Goal: Transaction & Acquisition: Purchase product/service

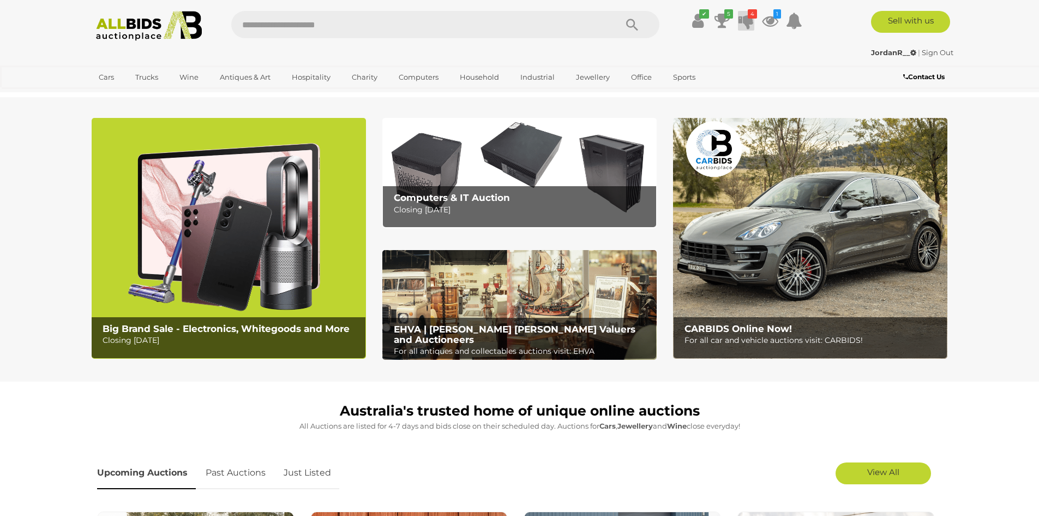
click at [751, 25] on icon at bounding box center [746, 21] width 15 height 20
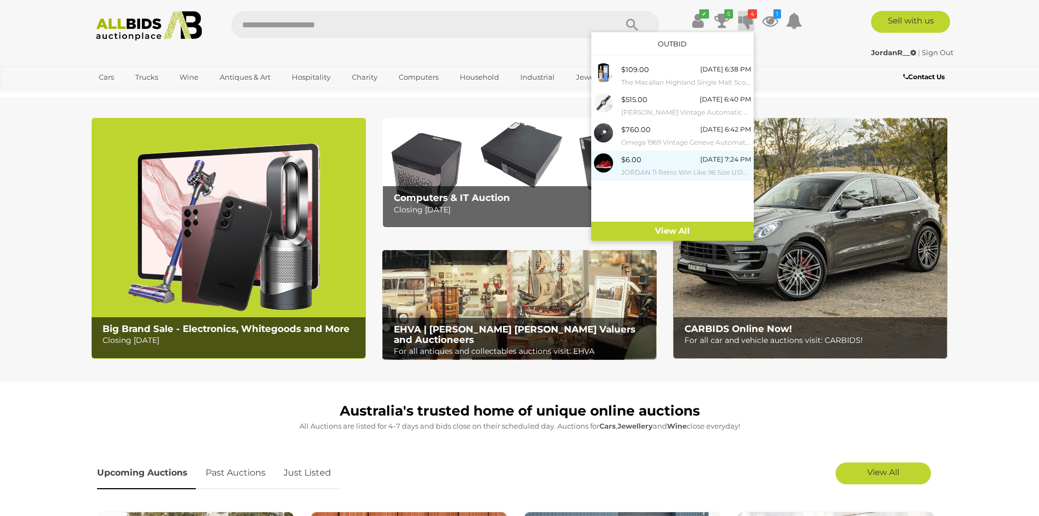
click at [677, 158] on div "$6.00 Sunday 7:24 PM JORDAN 11 Retro Win Like 96 Size US10 Sneakers" at bounding box center [686, 165] width 130 height 25
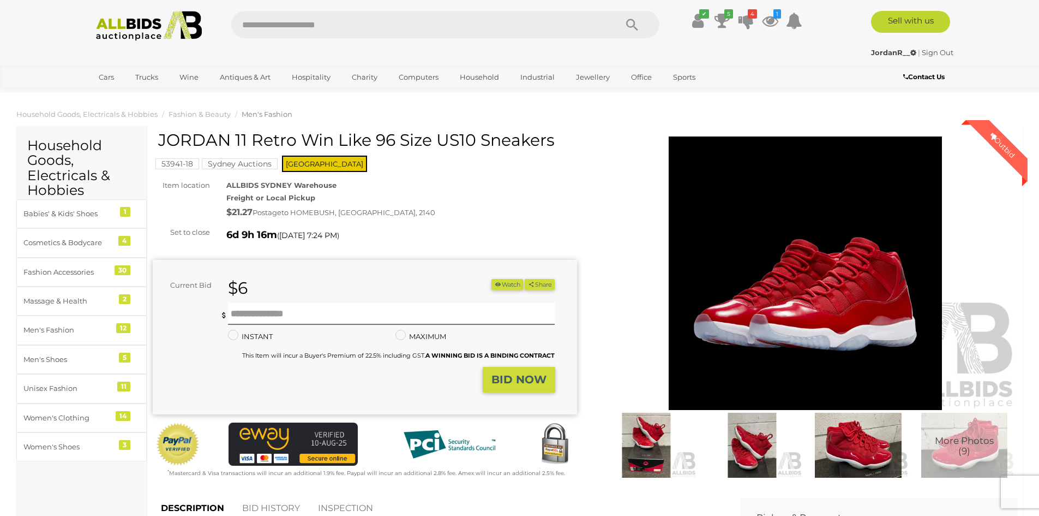
scroll to position [218, 0]
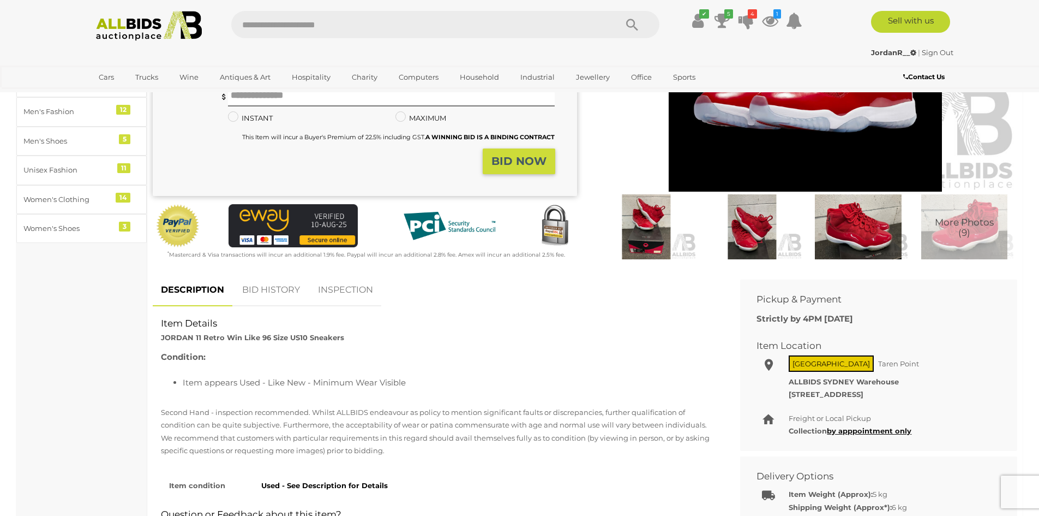
click at [291, 280] on link "BID HISTORY" at bounding box center [271, 290] width 74 height 32
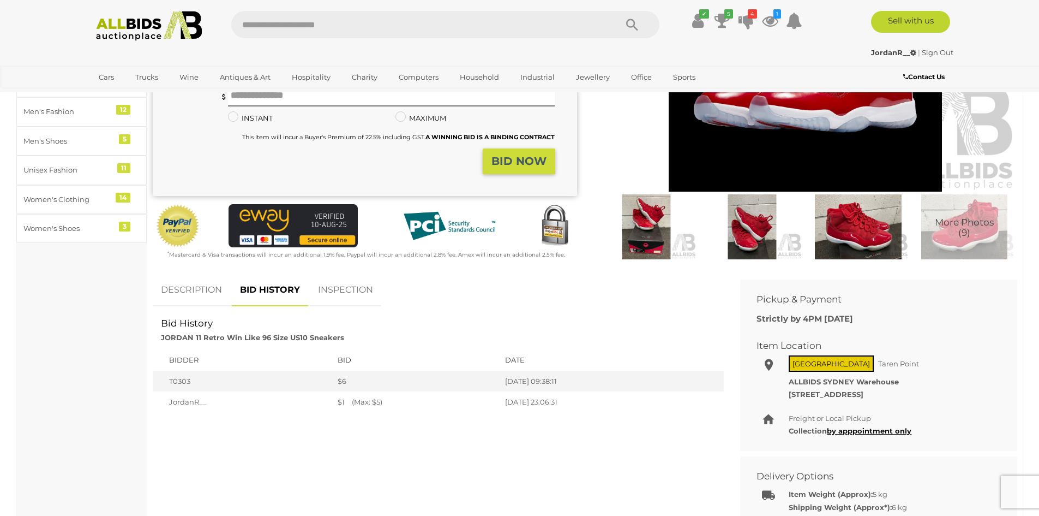
click at [209, 286] on link "DESCRIPTION" at bounding box center [191, 290] width 77 height 32
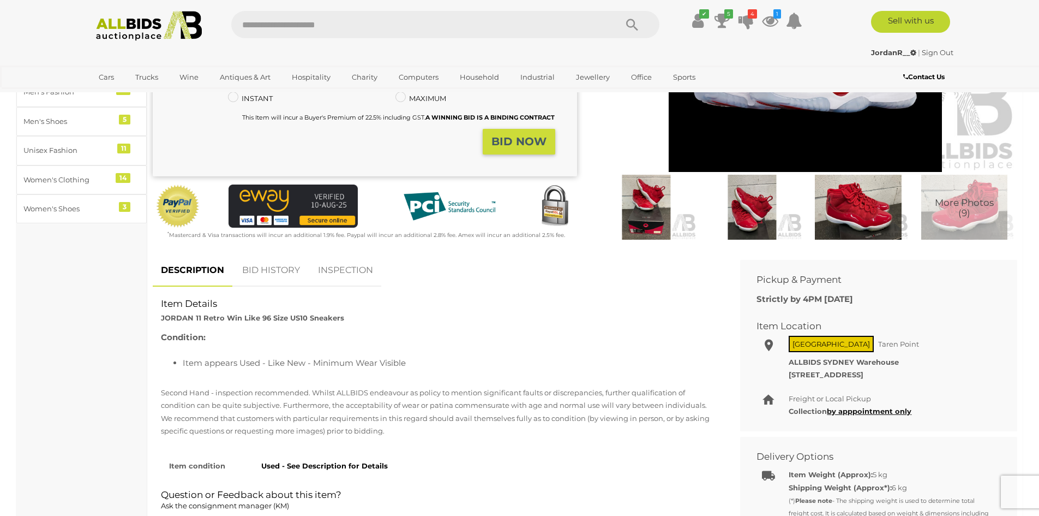
scroll to position [0, 0]
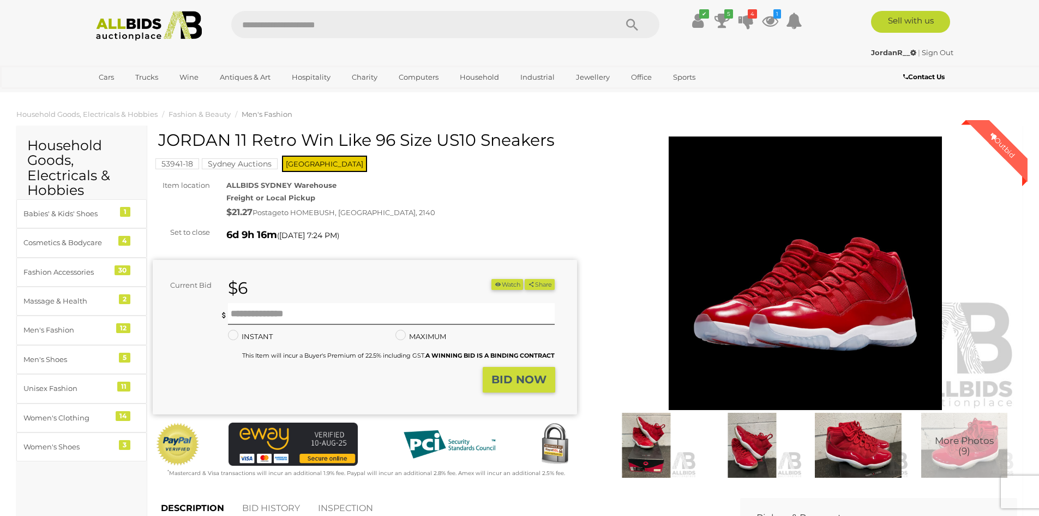
click at [756, 433] on img at bounding box center [752, 444] width 100 height 65
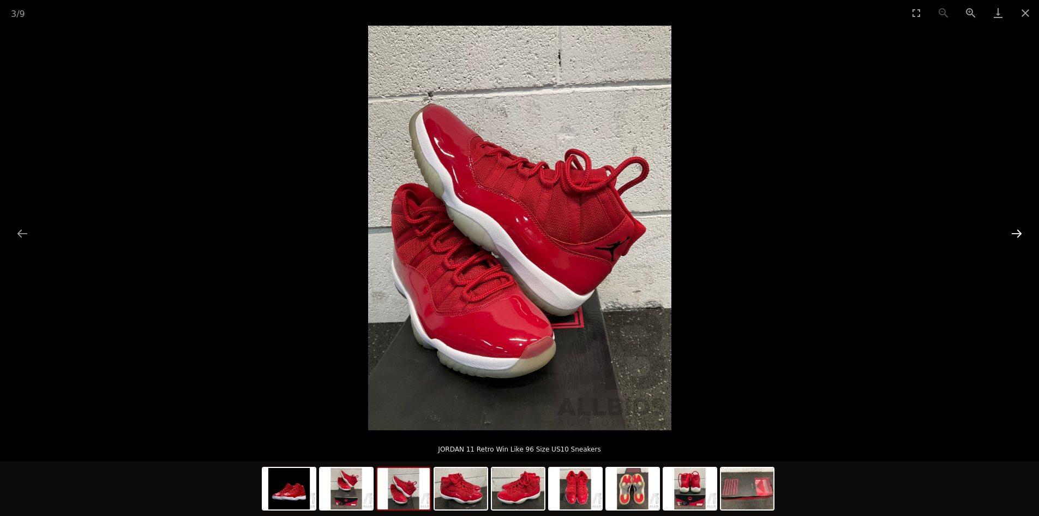
click at [1011, 232] on button "Next slide" at bounding box center [1016, 233] width 23 height 21
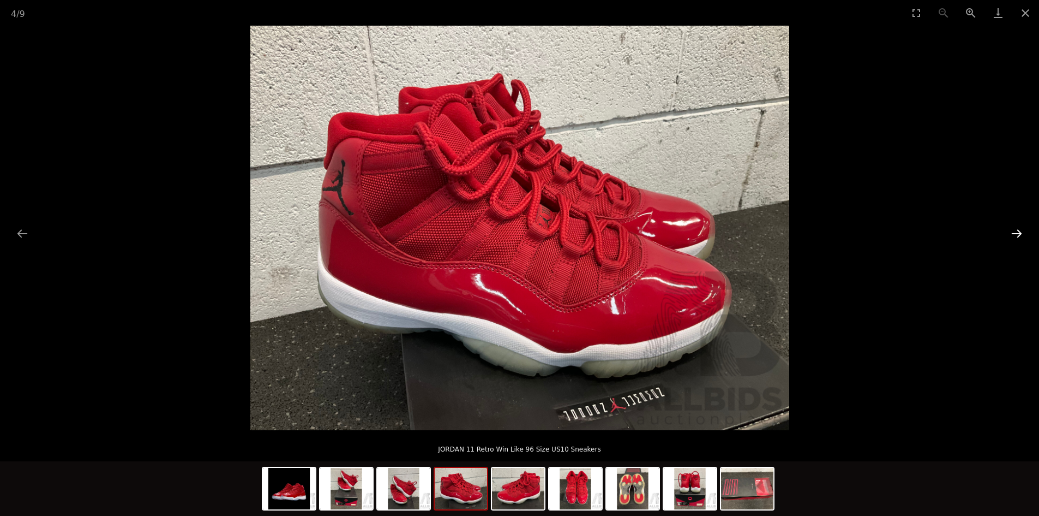
click at [1014, 235] on button "Next slide" at bounding box center [1016, 233] width 23 height 21
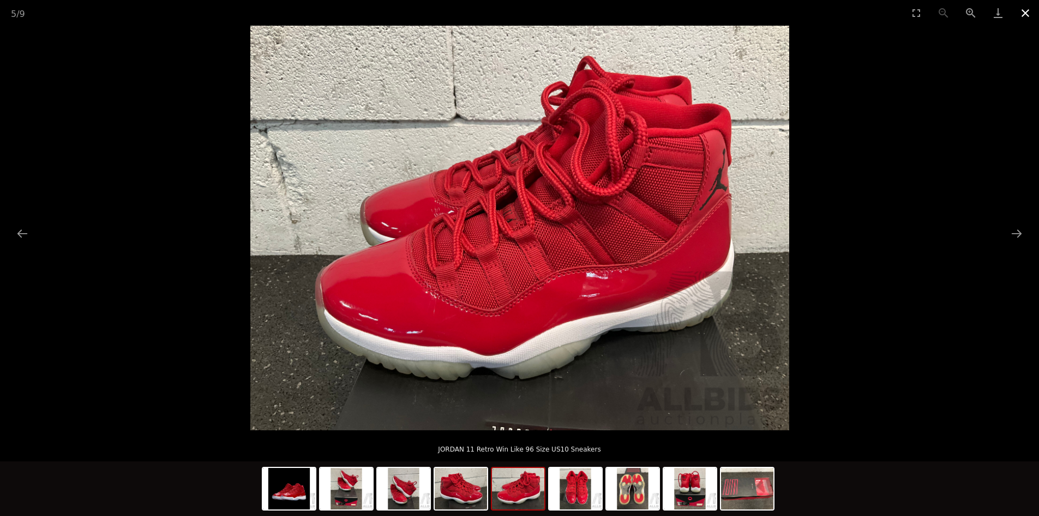
click at [1026, 15] on button "Close gallery" at bounding box center [1025, 13] width 27 height 26
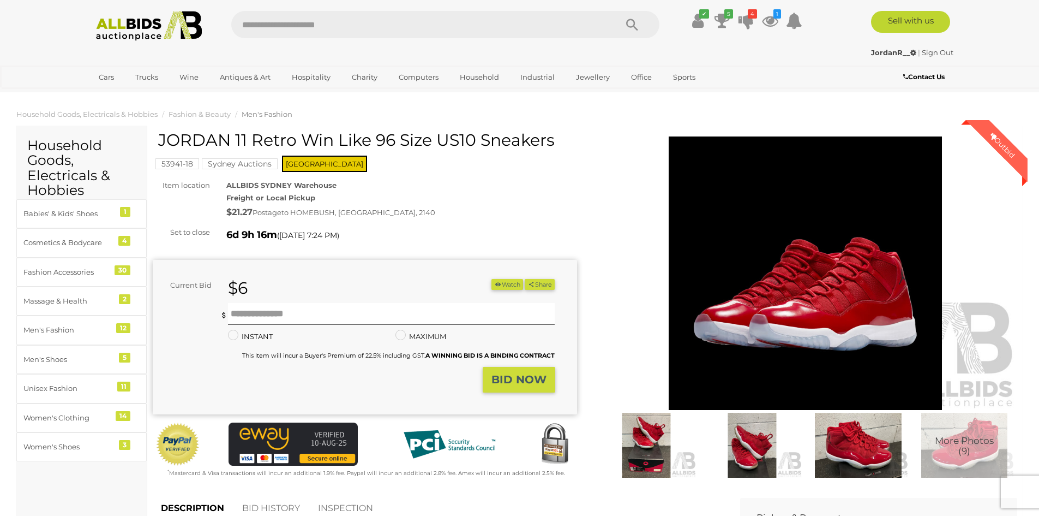
drag, startPoint x: 160, startPoint y: 136, endPoint x: 369, endPoint y: 141, distance: 209.6
click at [369, 141] on h1 "JORDAN 11 Retro Win Like 96 Size US10 Sneakers" at bounding box center [366, 140] width 416 height 18
copy h1 "JORDAN 11 Retro Win Like"
click at [480, 172] on div "53941-18 Sydney Auctions NSW" at bounding box center [365, 152] width 424 height 43
click at [404, 306] on input "text" at bounding box center [391, 314] width 327 height 22
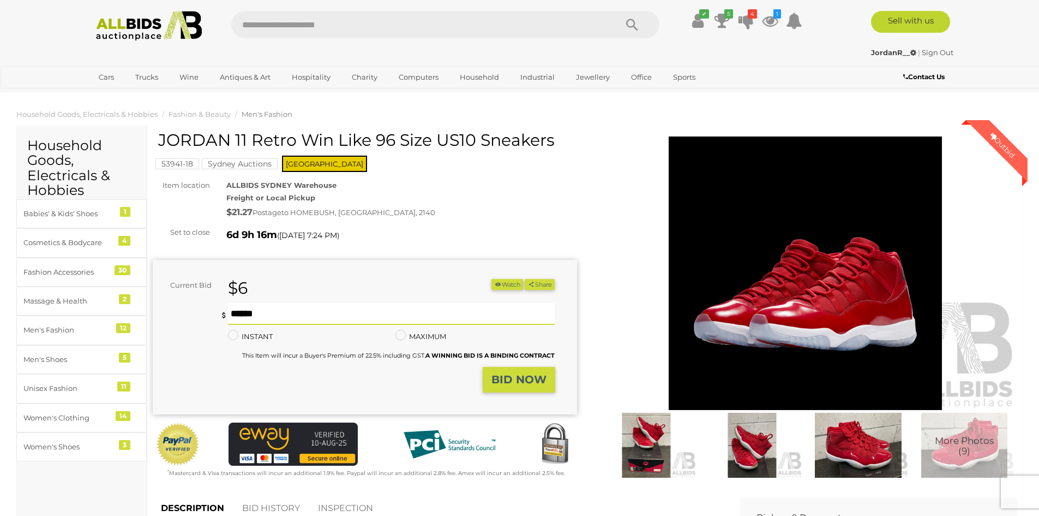
type input "**"
click at [404, 276] on div "Current Bid $6 (Min $7) $6 Share" at bounding box center [365, 337] width 424 height 154
click at [500, 384] on strong "BID NOW" at bounding box center [519, 379] width 55 height 13
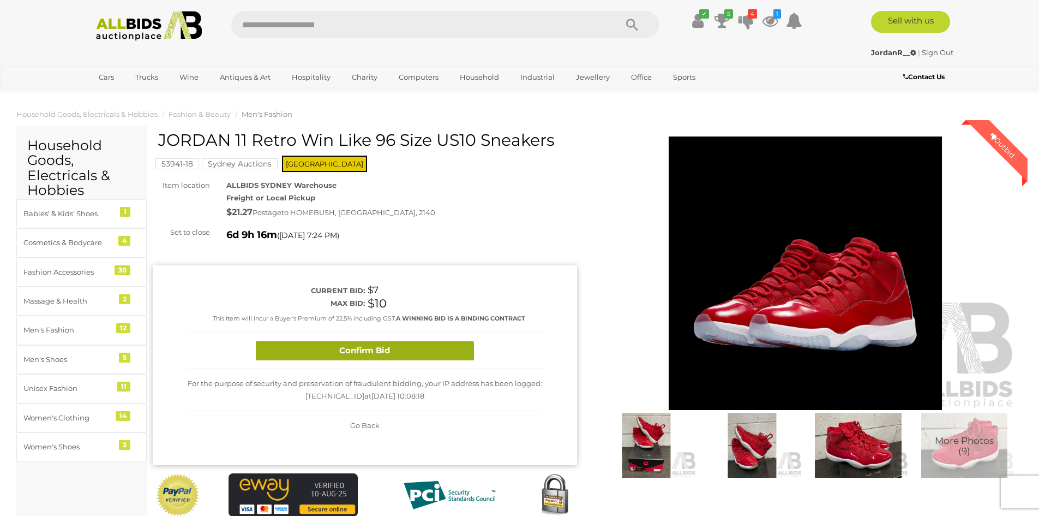
click at [456, 345] on button "Confirm Bid" at bounding box center [365, 350] width 218 height 19
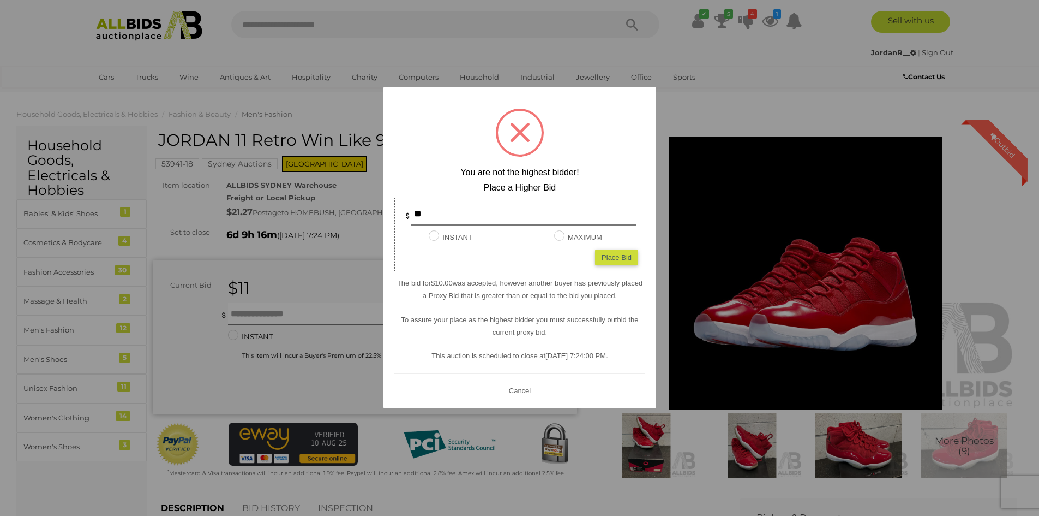
click at [523, 392] on button "Cancel" at bounding box center [519, 390] width 28 height 14
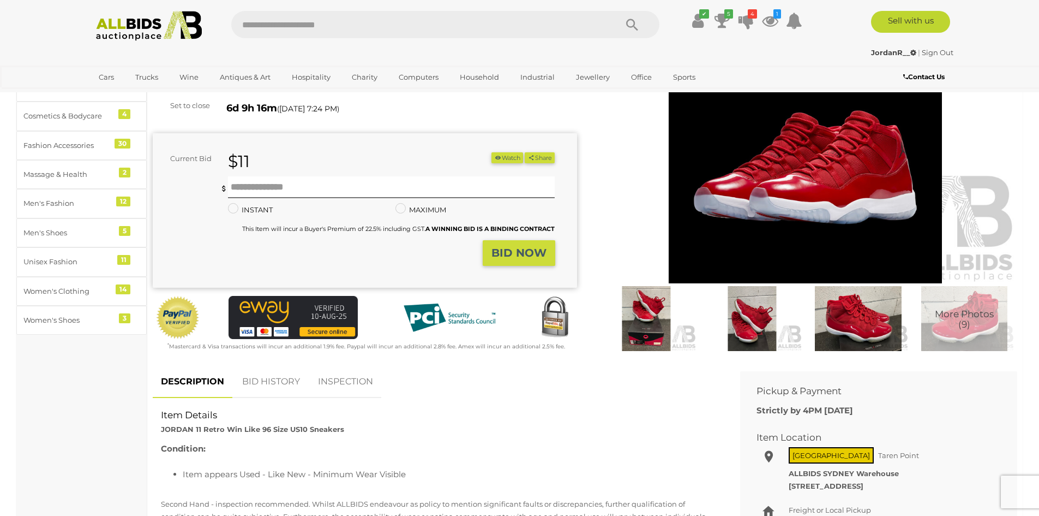
scroll to position [218, 0]
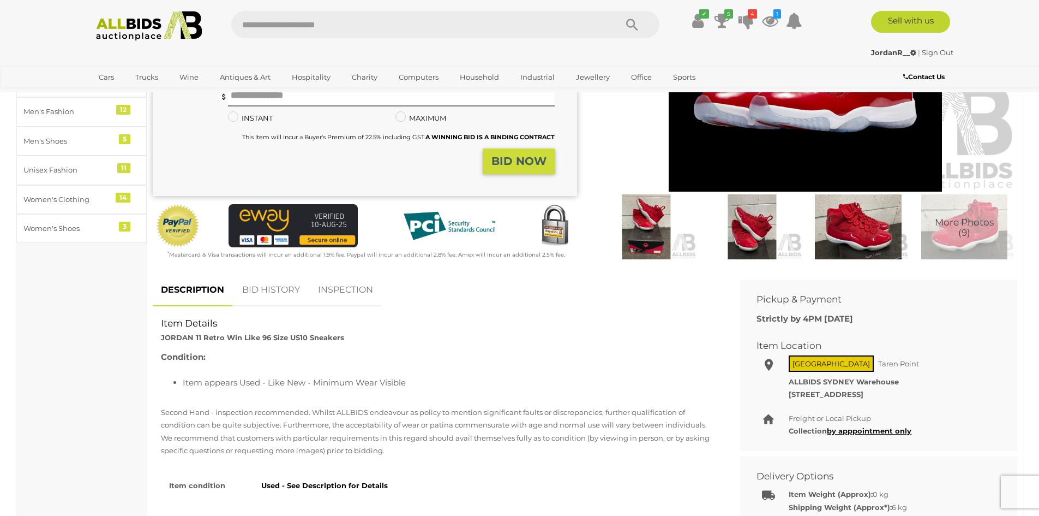
click at [285, 298] on link "BID HISTORY" at bounding box center [271, 290] width 74 height 32
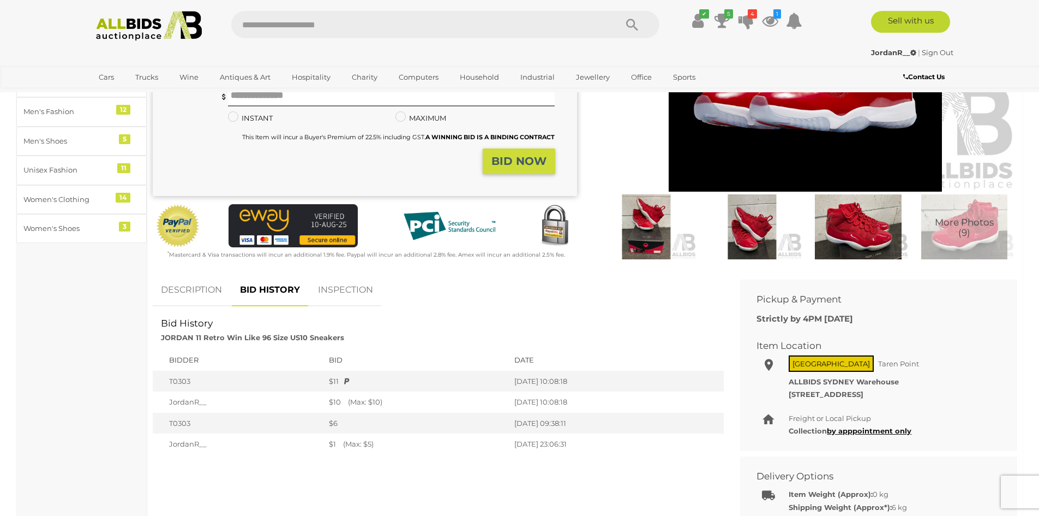
click at [202, 292] on link "DESCRIPTION" at bounding box center [191, 290] width 77 height 32
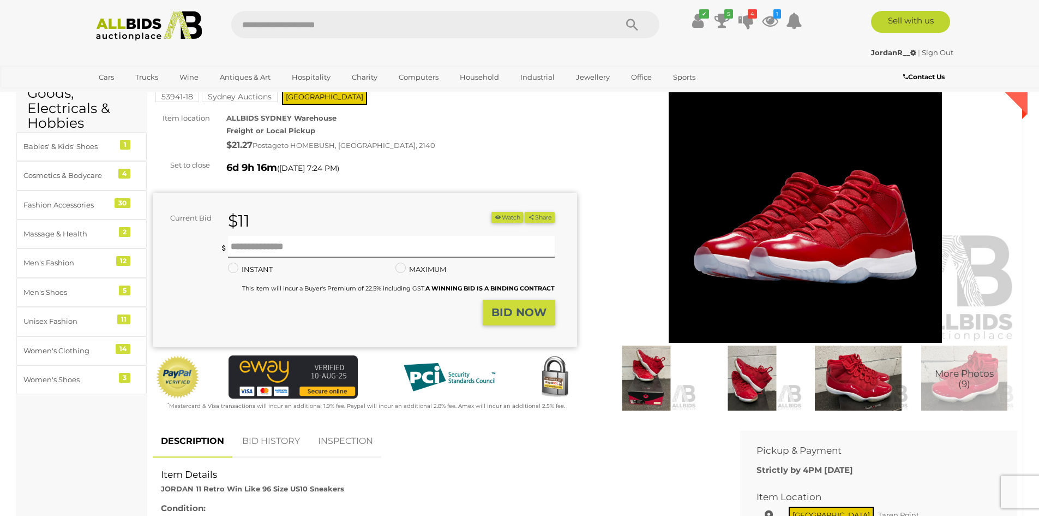
scroll to position [0, 0]
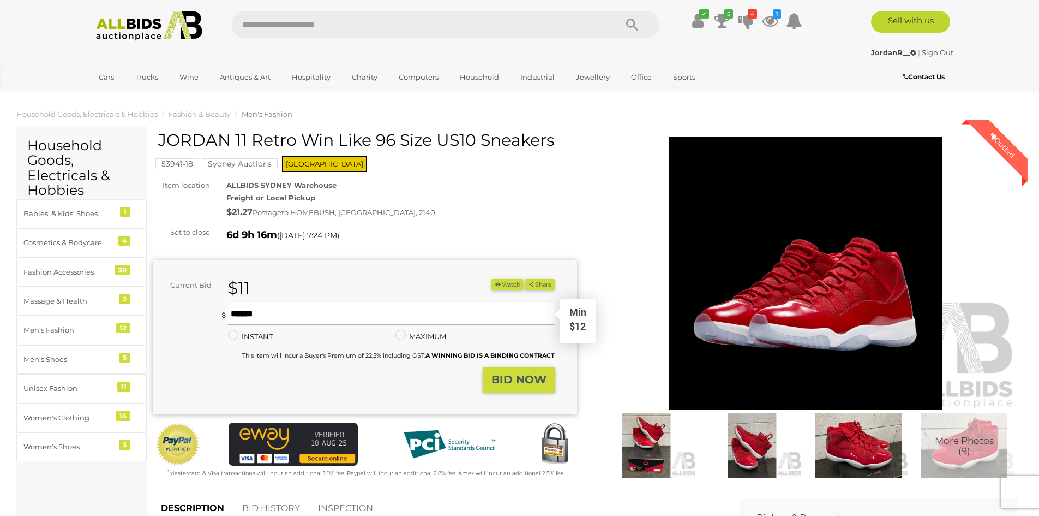
click at [345, 314] on input "text" at bounding box center [391, 314] width 327 height 22
type input "**"
drag, startPoint x: 484, startPoint y: 378, endPoint x: 494, endPoint y: 376, distance: 9.9
click at [485, 377] on button "BID NOW" at bounding box center [519, 380] width 73 height 26
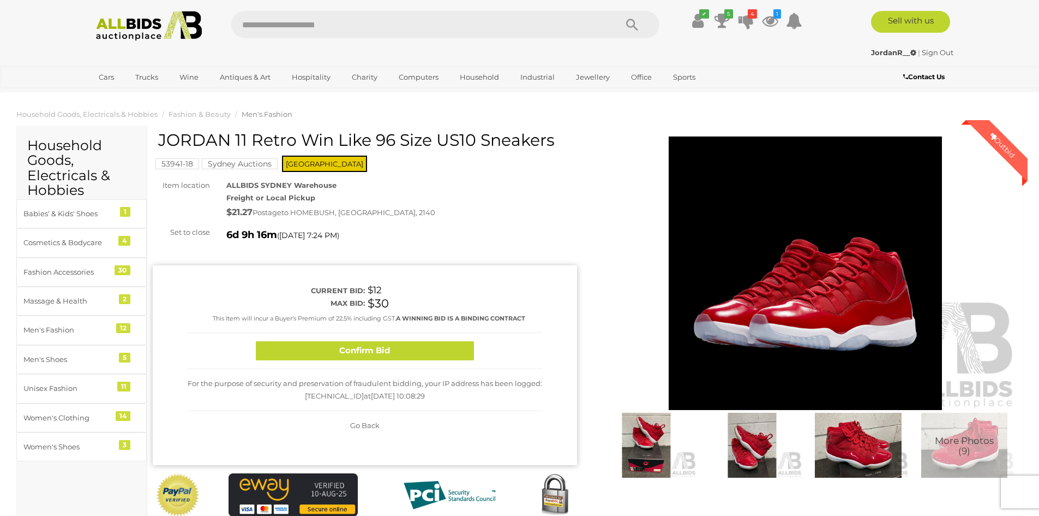
click at [440, 345] on button "Confirm Bid" at bounding box center [365, 350] width 218 height 19
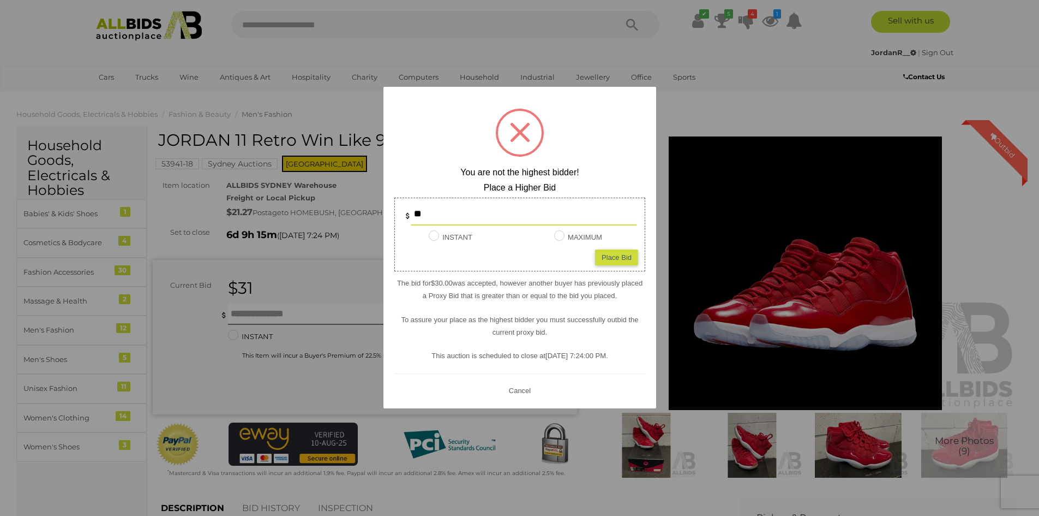
click at [521, 390] on button "Cancel" at bounding box center [519, 390] width 28 height 14
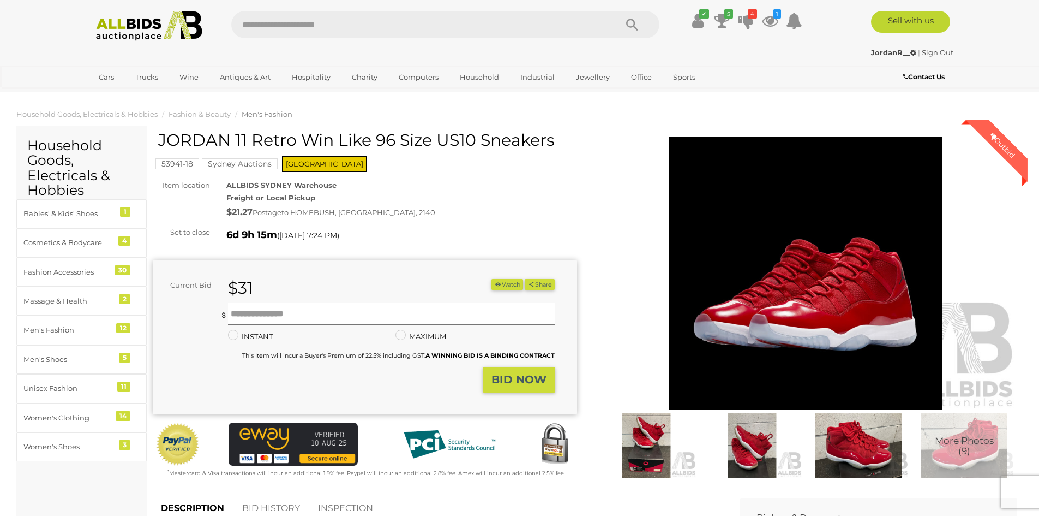
click at [381, 302] on form "Current Bid $31 (Min $32) $31 Share Facebook Twitter" at bounding box center [354, 335] width 386 height 113
click at [385, 308] on input "text" at bounding box center [391, 314] width 327 height 22
type input "**"
click at [507, 378] on strong "BID NOW" at bounding box center [519, 379] width 55 height 13
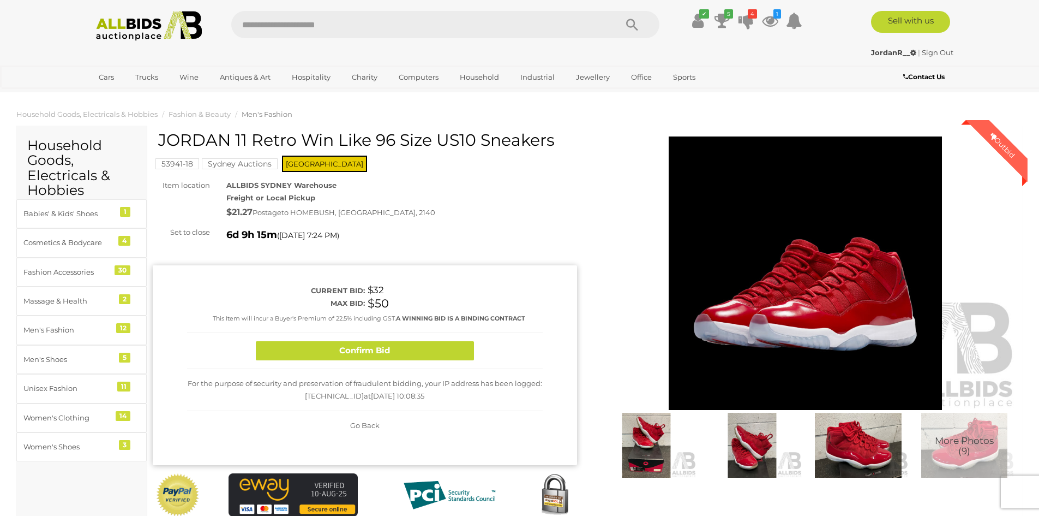
click at [454, 351] on button "Confirm Bid" at bounding box center [365, 350] width 218 height 19
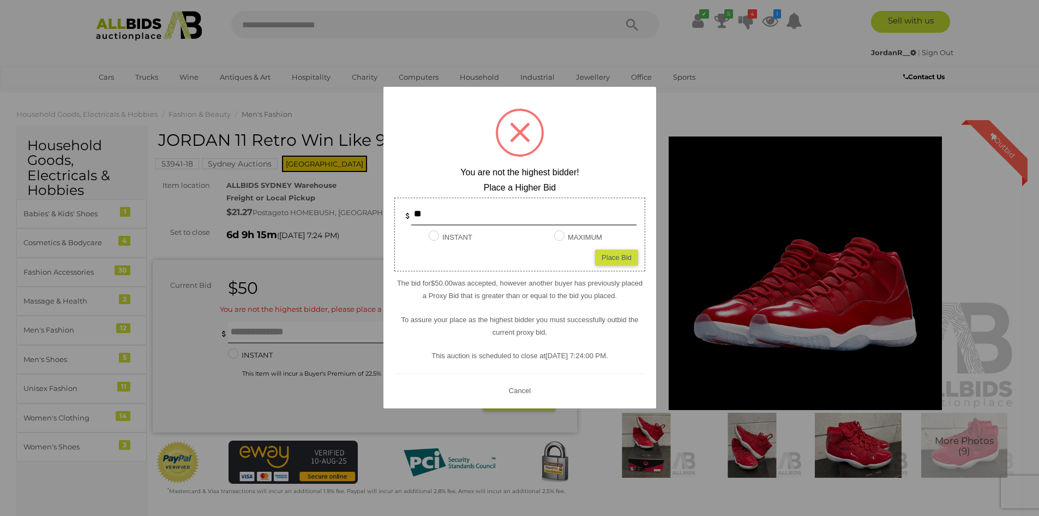
click at [525, 390] on button "Cancel" at bounding box center [519, 390] width 28 height 14
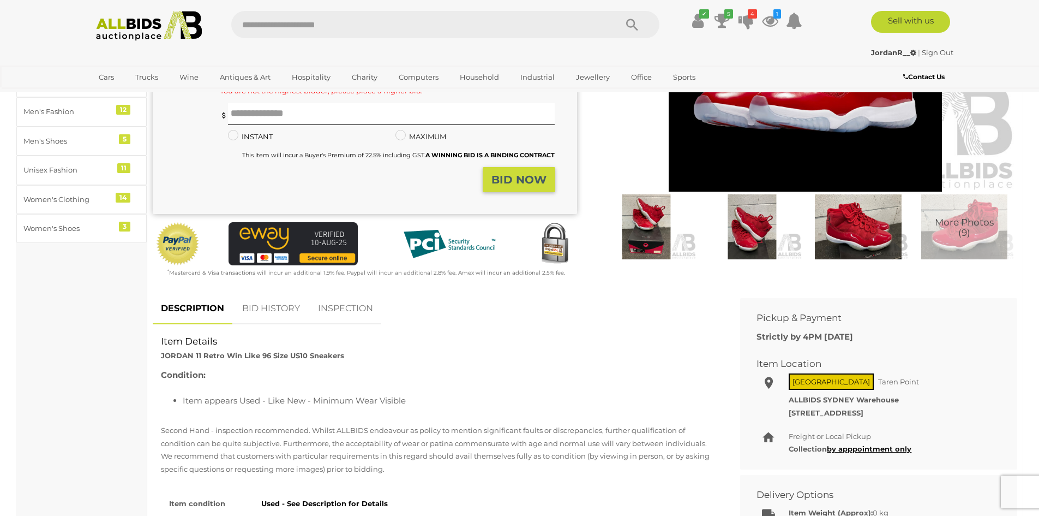
click at [276, 311] on link "BID HISTORY" at bounding box center [271, 308] width 74 height 32
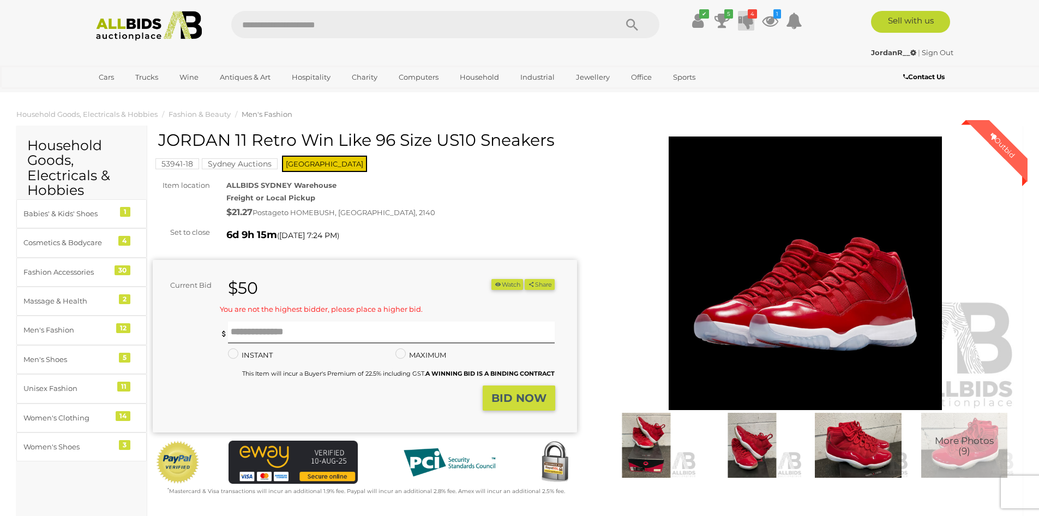
click at [744, 20] on icon at bounding box center [746, 21] width 15 height 20
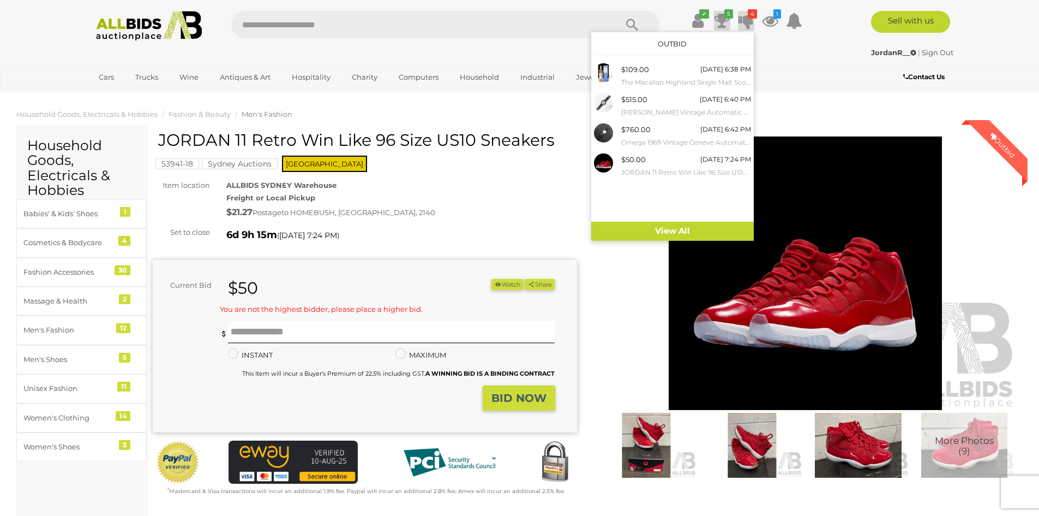
click at [724, 20] on icon at bounding box center [722, 21] width 15 height 20
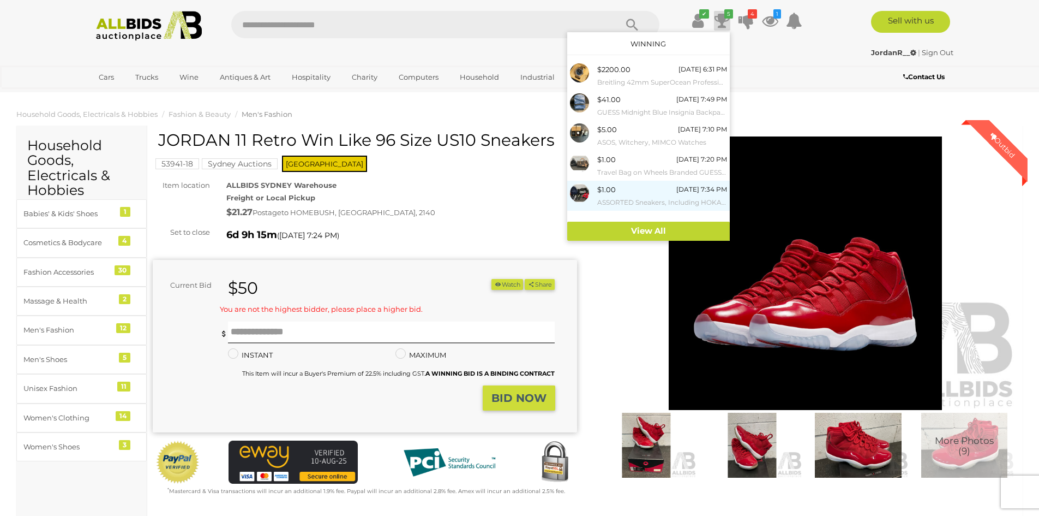
click at [662, 187] on div "$1.00 Sunday 7:34 PM ASSORTED Sneakers, Including HOKA US11B, NIKE US10, ADIDAS…" at bounding box center [662, 195] width 130 height 25
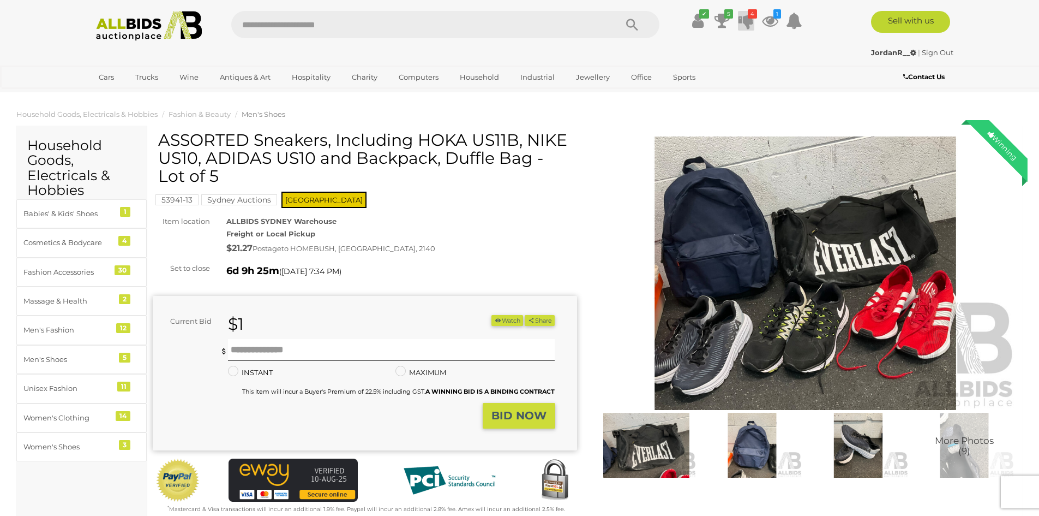
click at [753, 24] on icon at bounding box center [746, 21] width 15 height 20
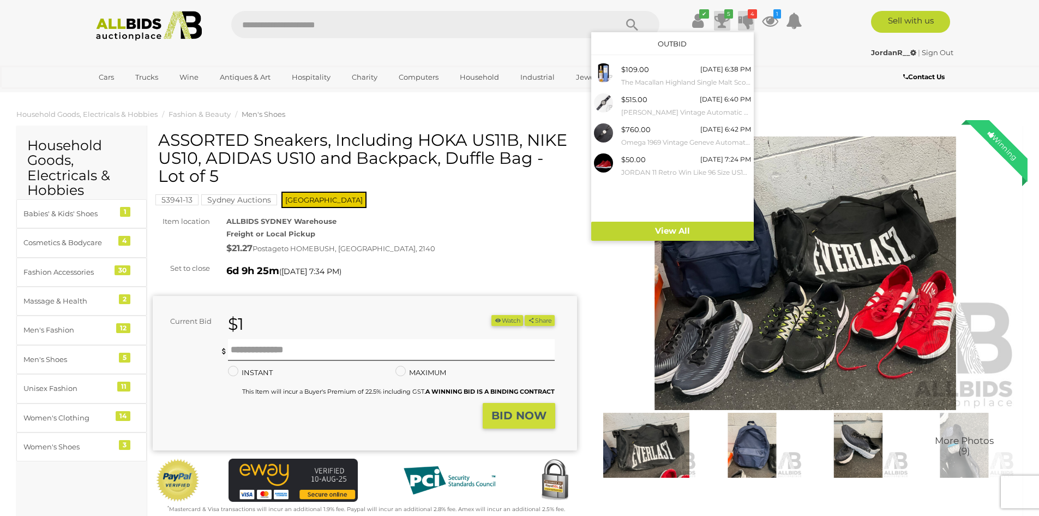
click at [715, 22] on icon at bounding box center [722, 21] width 15 height 20
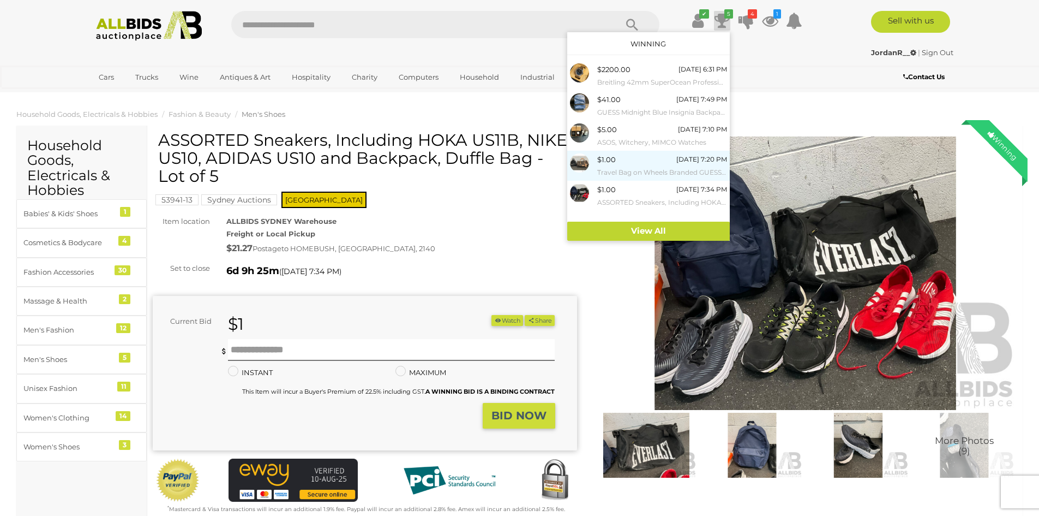
click at [636, 157] on div "$1.00 Sunday 7:20 PM Travel Bag on Wheels Branded GUESS and Backpacks - Lot of 2" at bounding box center [662, 165] width 130 height 25
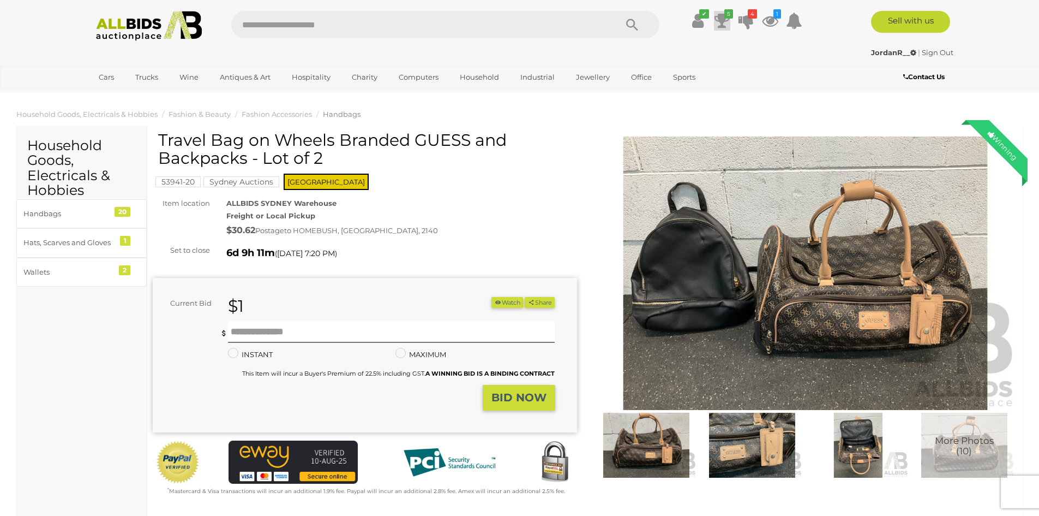
click at [719, 25] on icon at bounding box center [722, 21] width 15 height 20
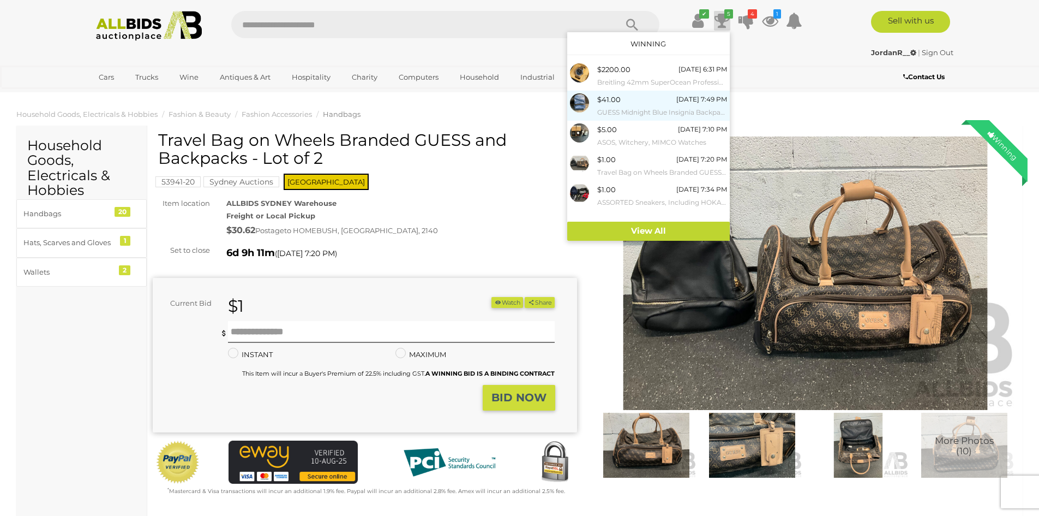
click at [612, 105] on div "$41.00" at bounding box center [608, 99] width 23 height 13
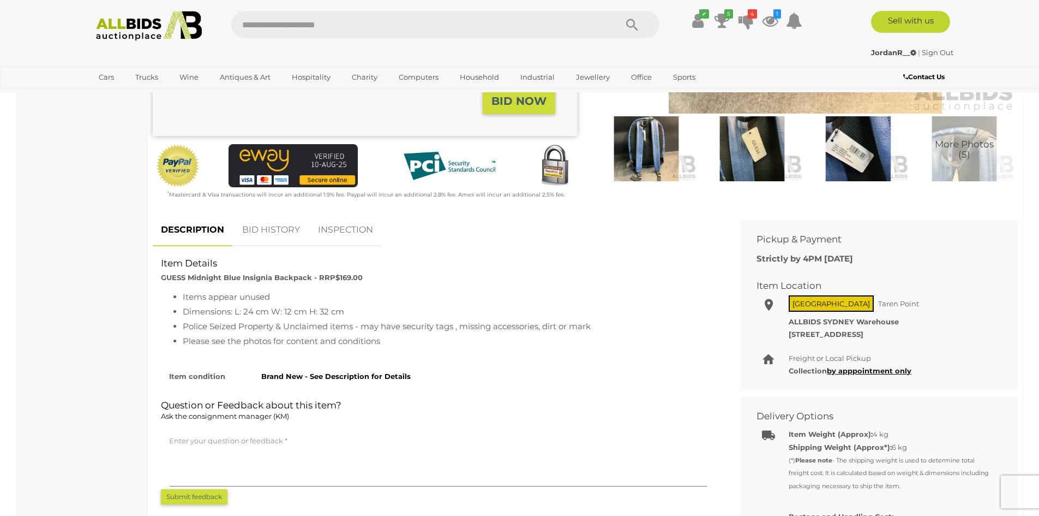
scroll to position [218, 0]
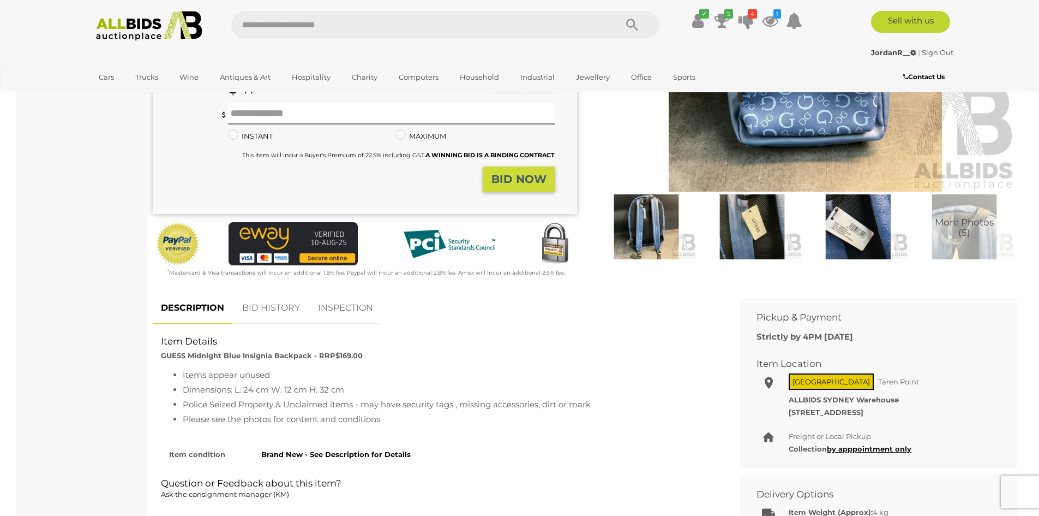
click at [292, 309] on link "BID HISTORY" at bounding box center [271, 308] width 74 height 32
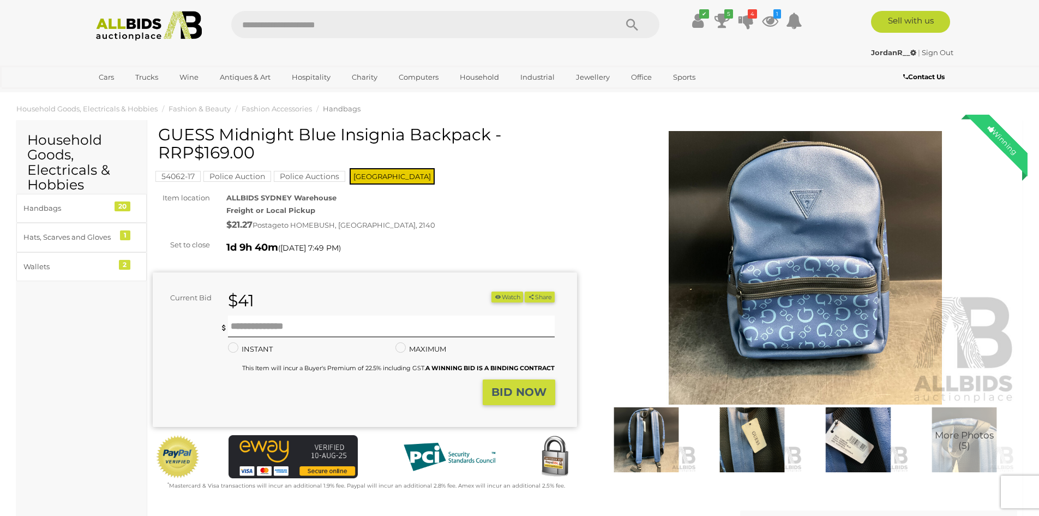
scroll to position [0, 0]
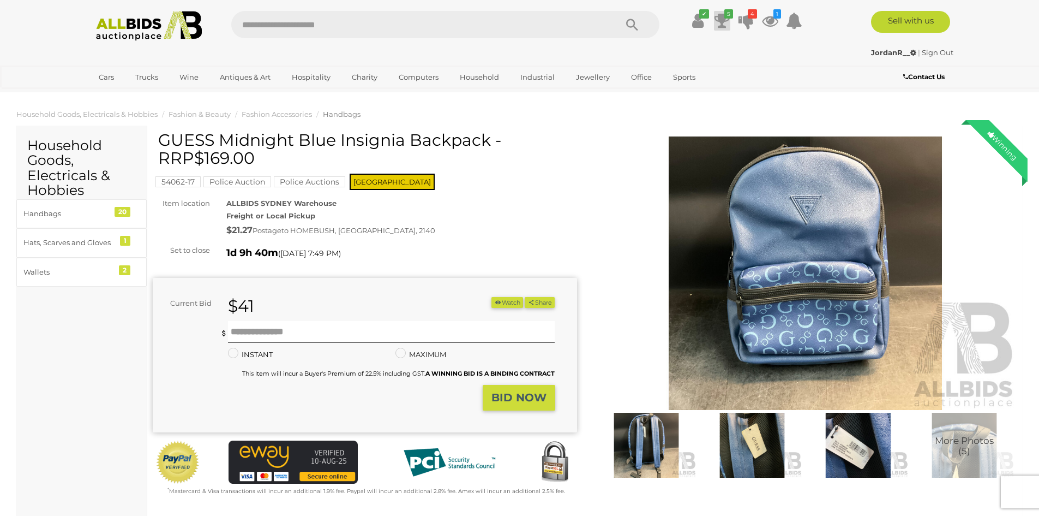
click at [725, 24] on icon at bounding box center [722, 21] width 15 height 20
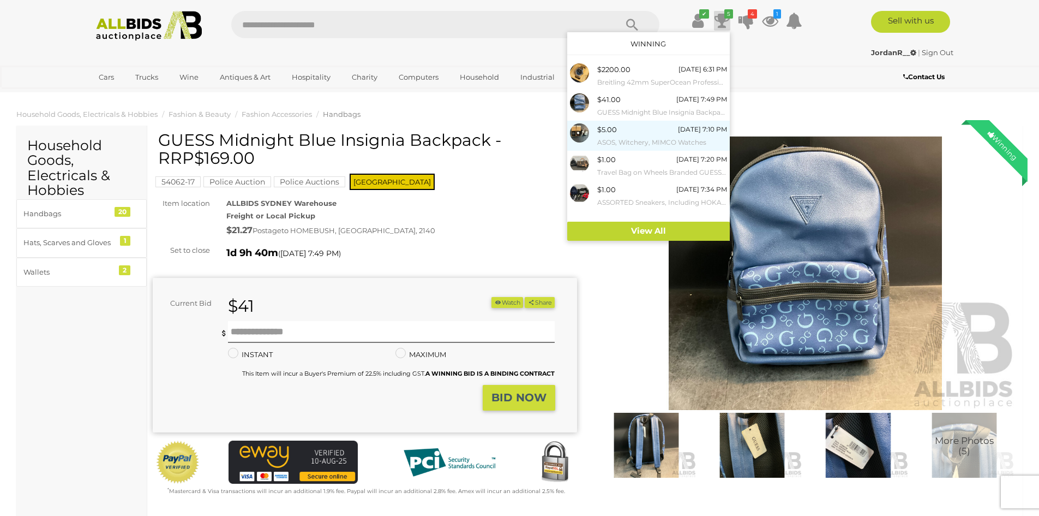
click at [629, 128] on div "$5.00 Sunday 7:10 PM ASOS, Witchery, MIMCO Watches" at bounding box center [662, 135] width 130 height 25
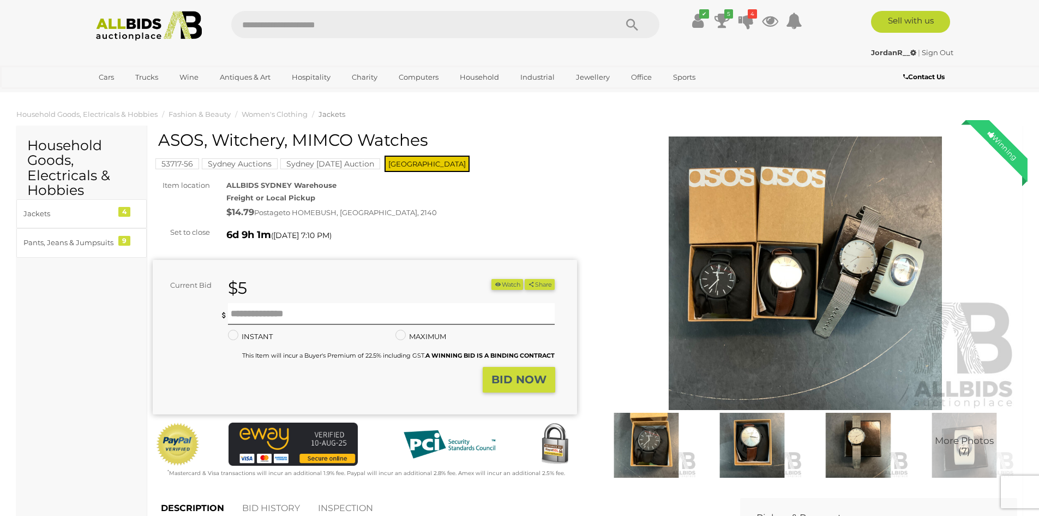
scroll to position [218, 0]
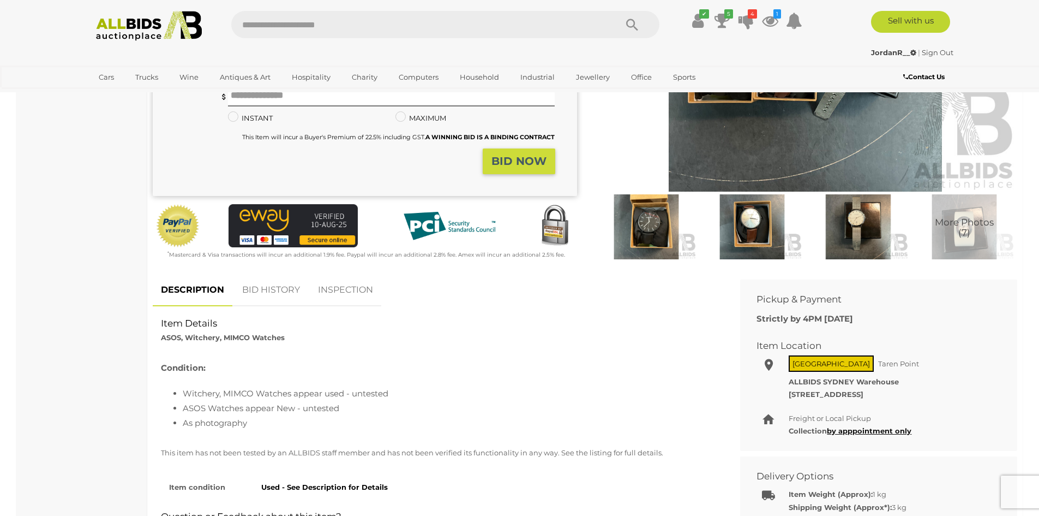
drag, startPoint x: 267, startPoint y: 284, endPoint x: 319, endPoint y: 299, distance: 53.4
click at [268, 284] on link "BID HISTORY" at bounding box center [271, 290] width 74 height 32
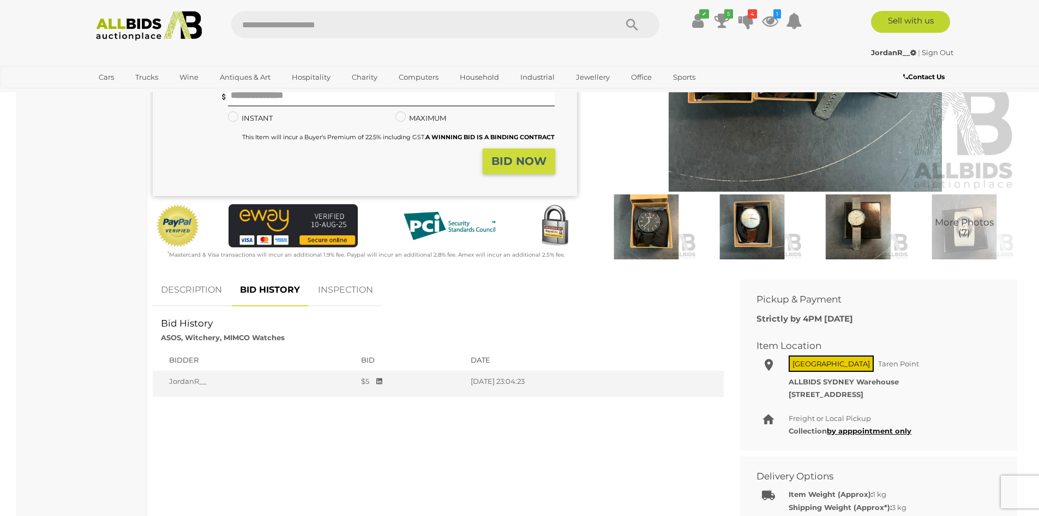
click at [212, 285] on link "DESCRIPTION" at bounding box center [191, 290] width 77 height 32
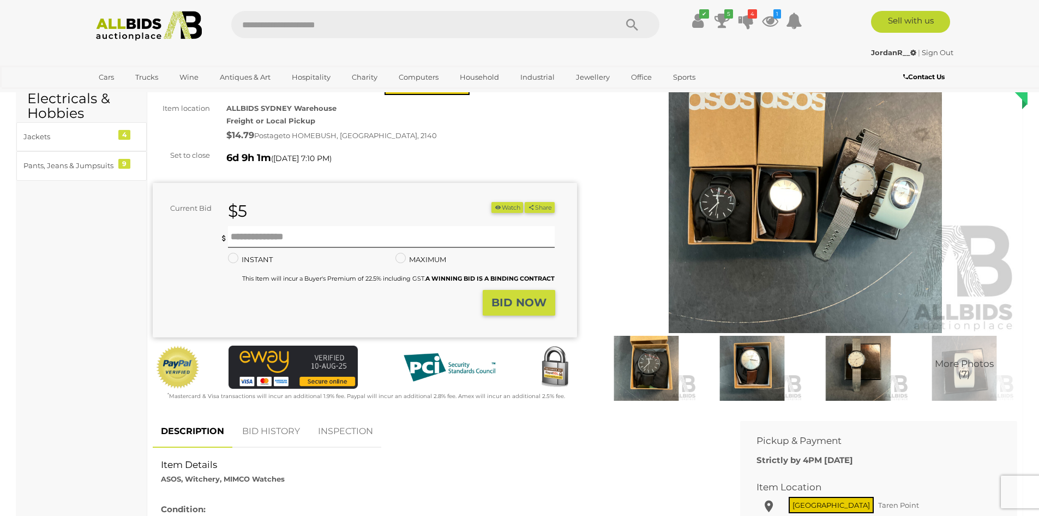
scroll to position [0, 0]
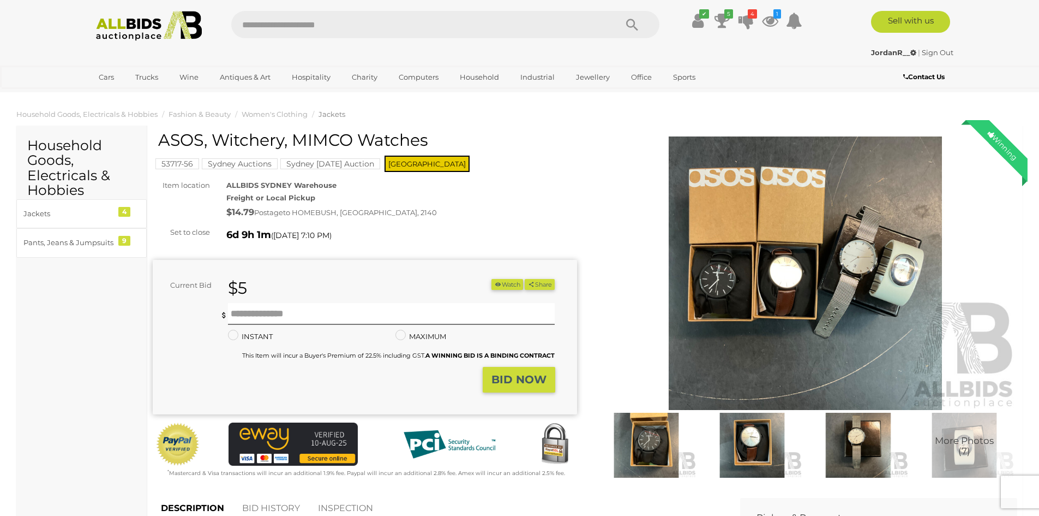
click at [749, 262] on img at bounding box center [806, 272] width 424 height 273
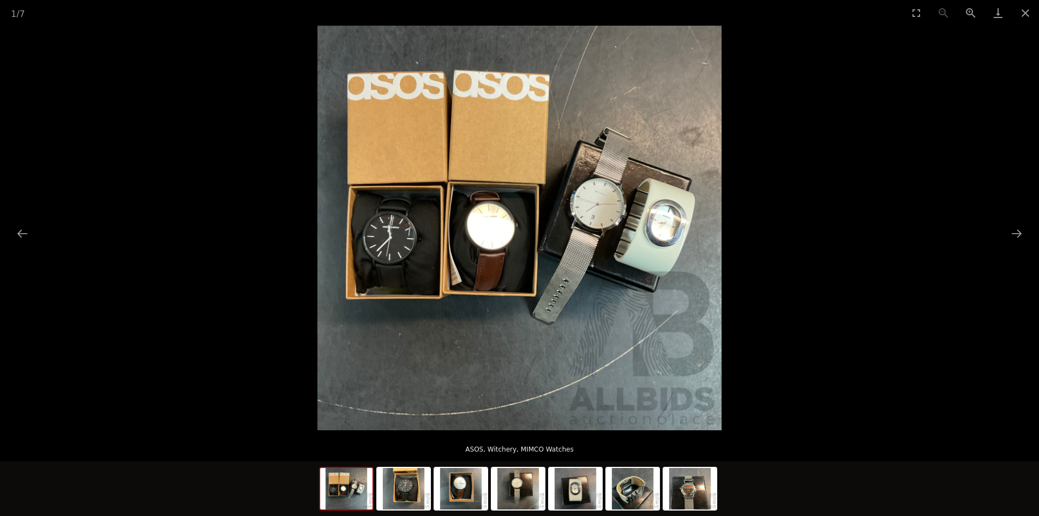
click at [612, 205] on img at bounding box center [520, 228] width 404 height 404
click at [608, 205] on img at bounding box center [520, 228] width 404 height 404
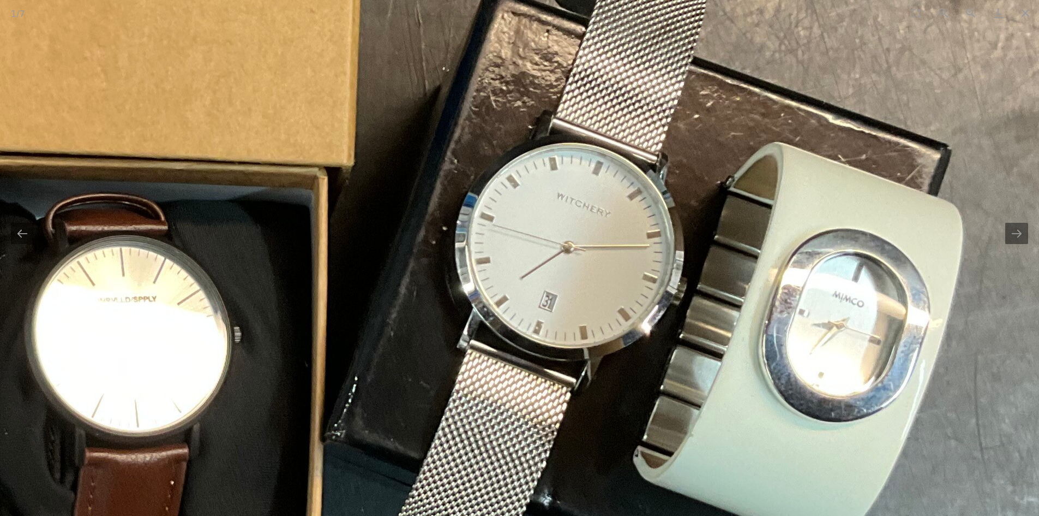
click at [608, 205] on img at bounding box center [248, 345] width 1650 height 1650
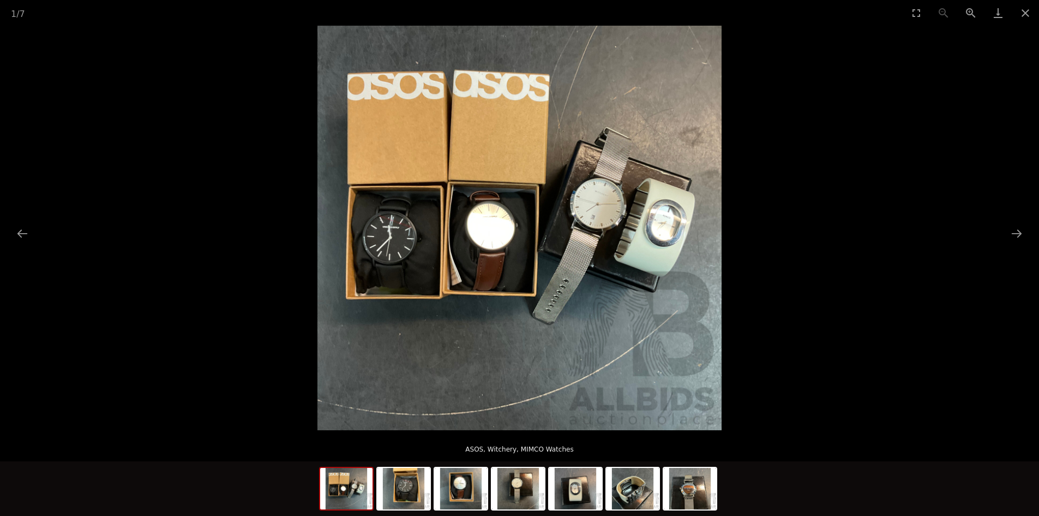
click at [477, 251] on img at bounding box center [520, 228] width 404 height 404
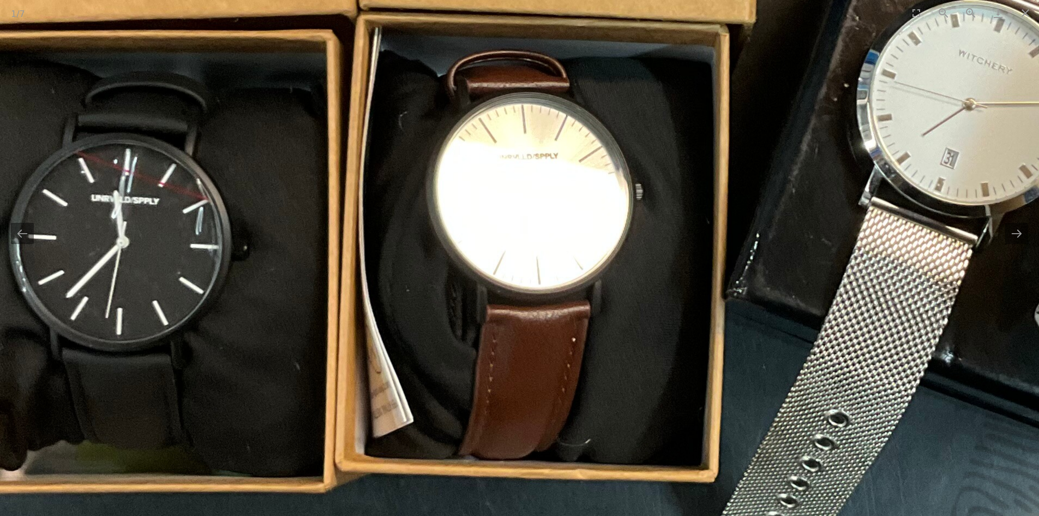
click at [477, 251] on img at bounding box center [650, 203] width 1650 height 1650
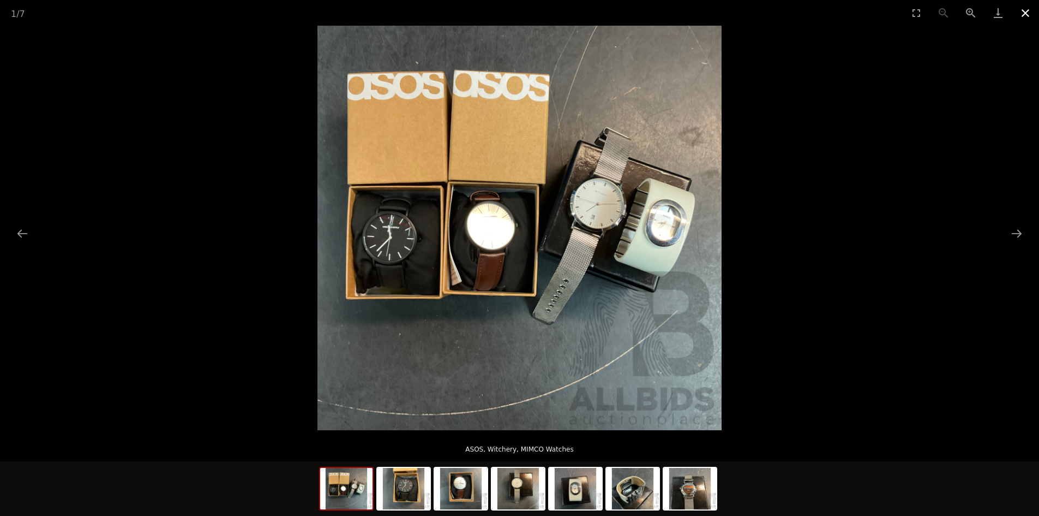
click at [1019, 11] on button "Close gallery" at bounding box center [1025, 13] width 27 height 26
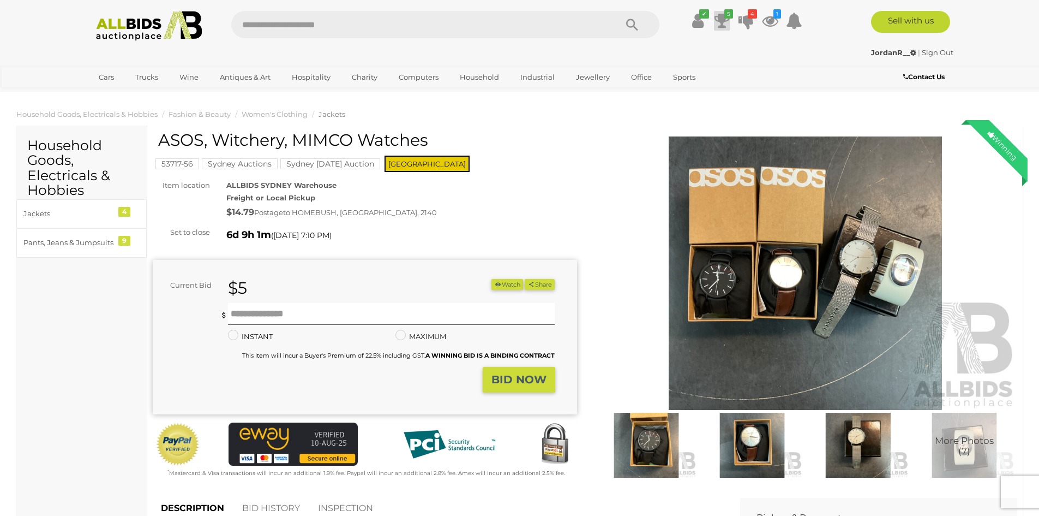
click at [727, 25] on icon at bounding box center [722, 21] width 15 height 20
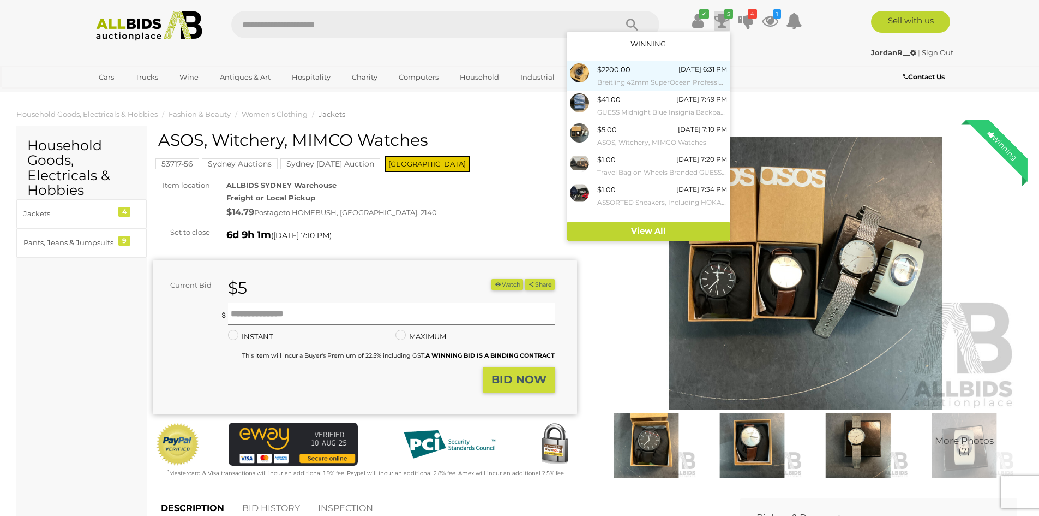
click at [659, 64] on div "$2200.00 Tomorrow 6:31 PM Breitling 42mm SuperOcean Professional Divers Watch, …" at bounding box center [662, 75] width 130 height 25
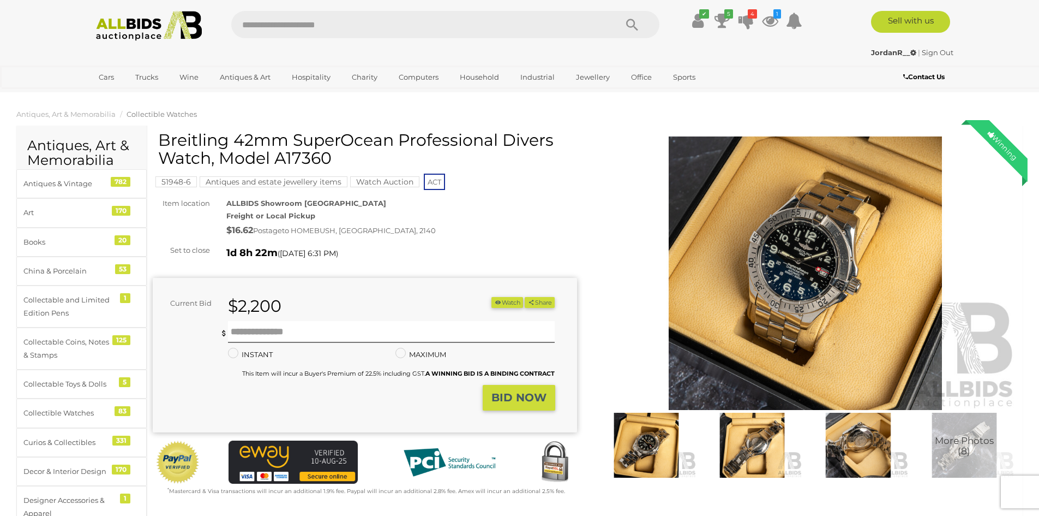
click at [781, 240] on img at bounding box center [806, 272] width 424 height 273
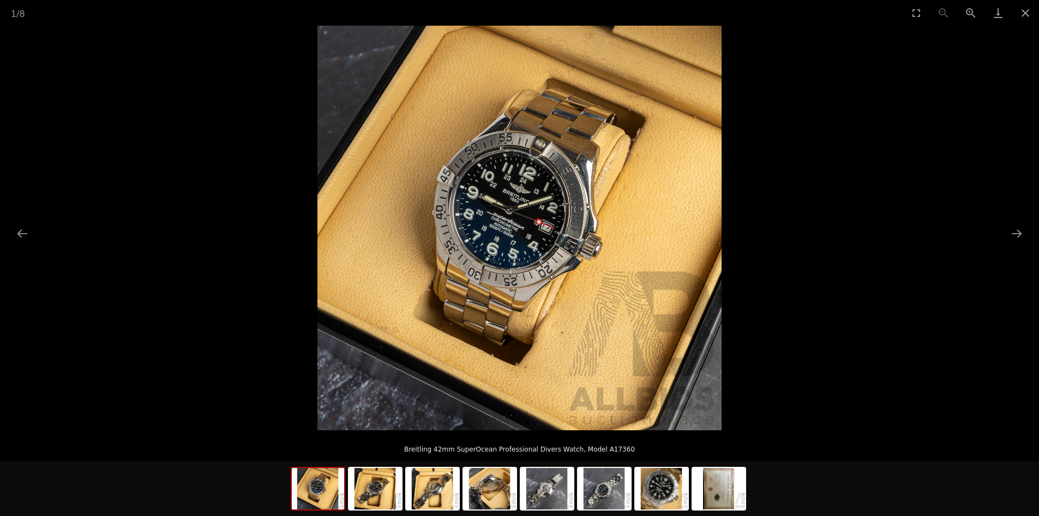
click at [473, 189] on img at bounding box center [520, 228] width 404 height 404
click at [536, 185] on img at bounding box center [520, 228] width 404 height 404
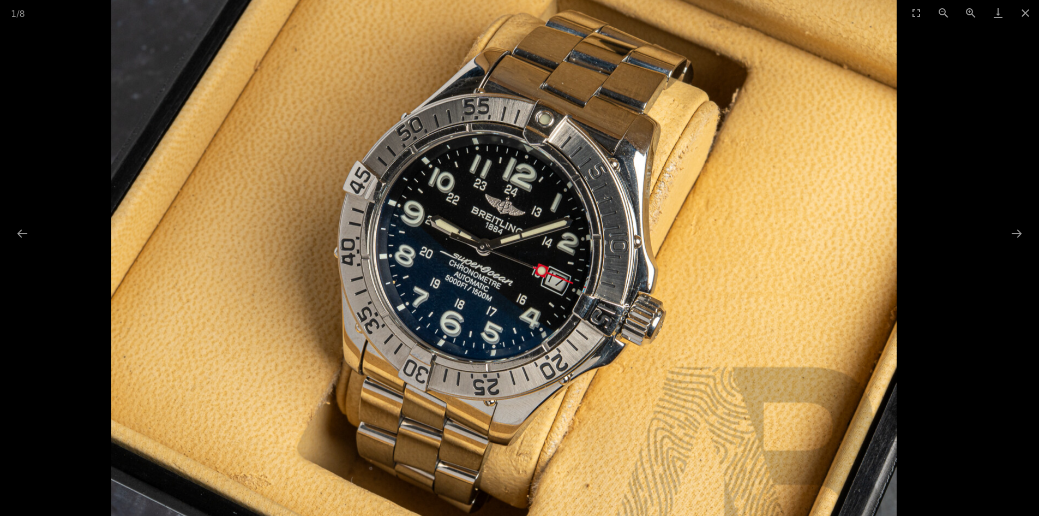
click at [537, 185] on img at bounding box center [504, 282] width 786 height 786
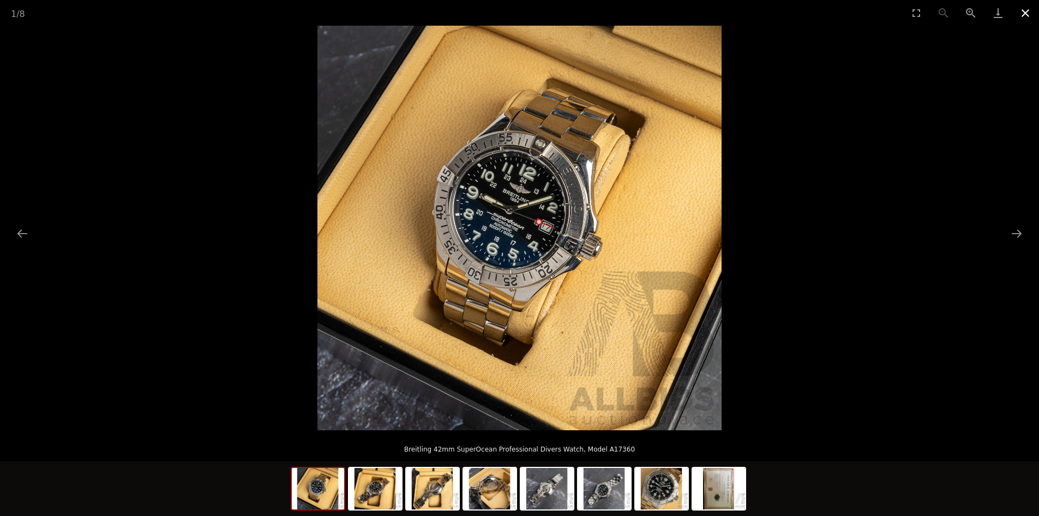
click at [1017, 19] on button "Close gallery" at bounding box center [1025, 13] width 27 height 26
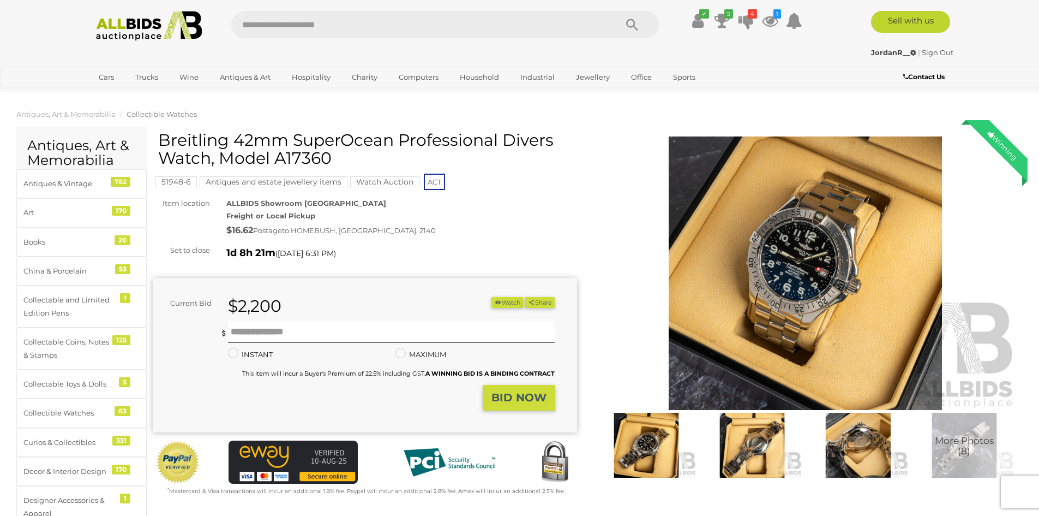
click at [131, 30] on img at bounding box center [149, 26] width 118 height 30
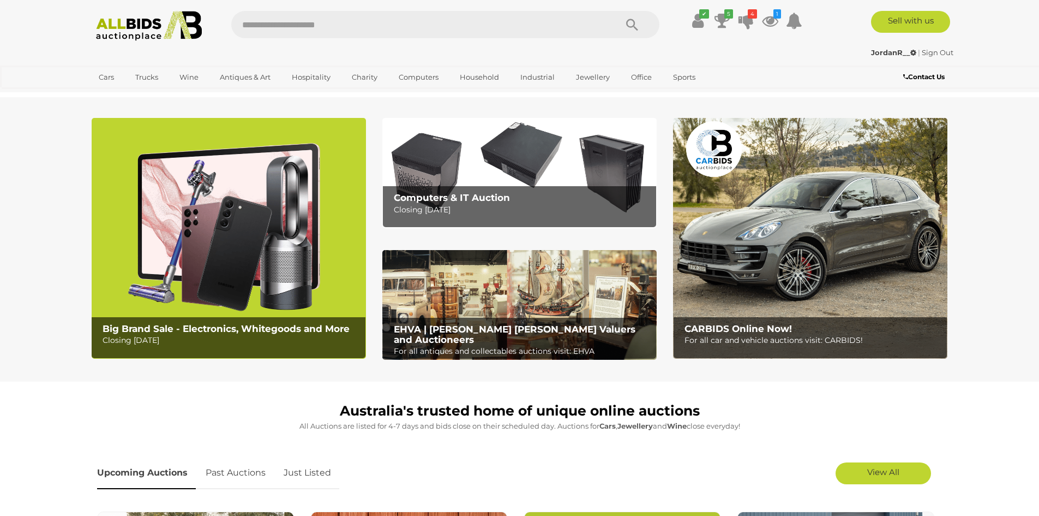
scroll to position [218, 0]
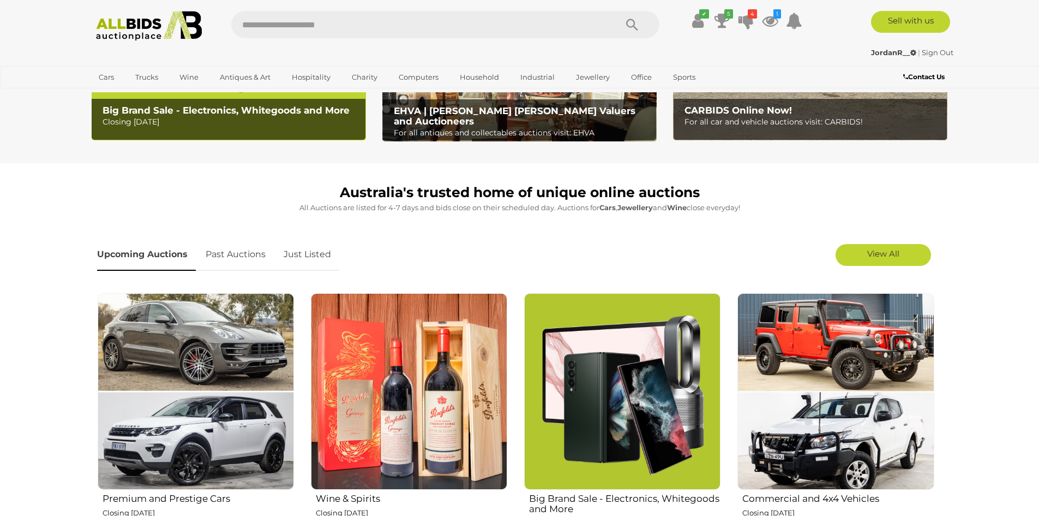
click at [301, 257] on link "Just Listed" at bounding box center [308, 254] width 64 height 32
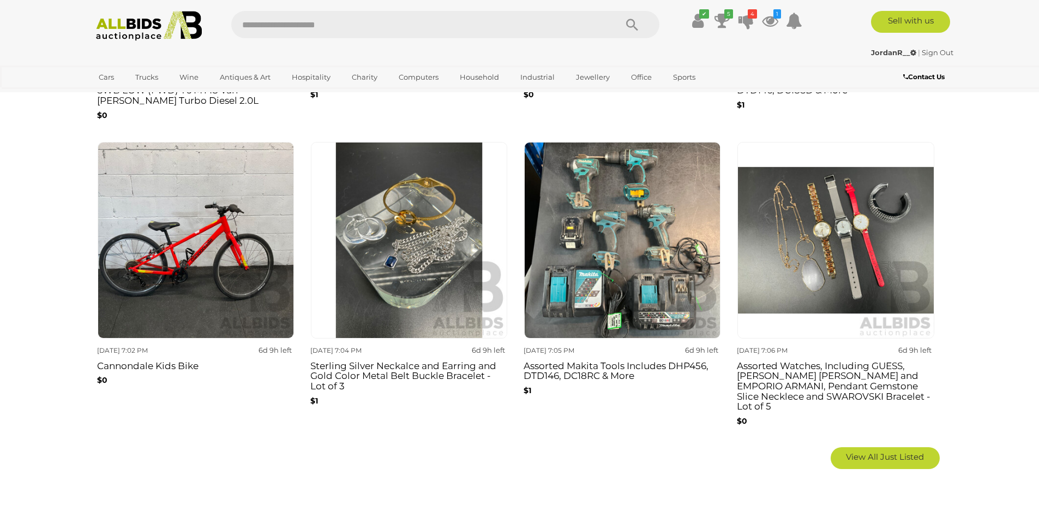
scroll to position [873, 0]
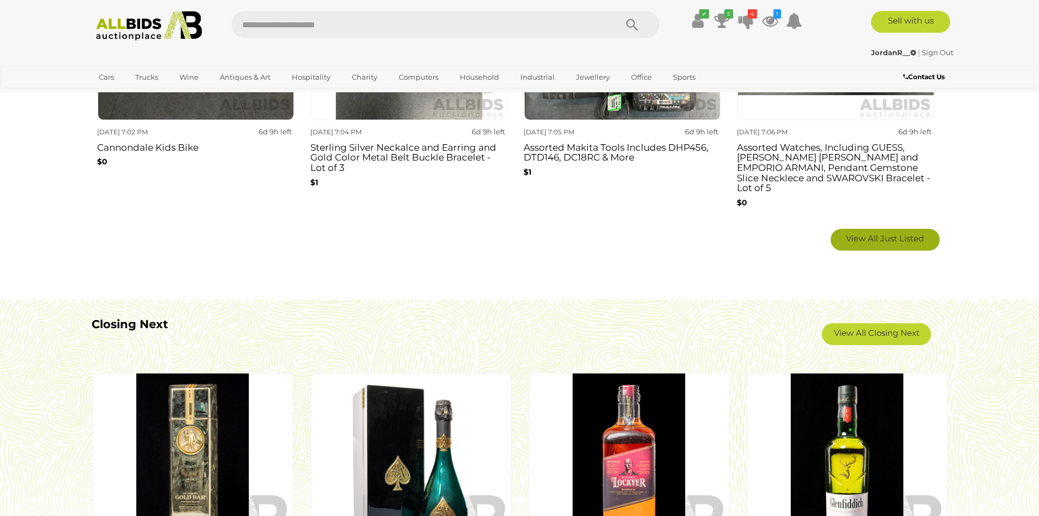
click at [845, 229] on link "View All Just Listed" at bounding box center [885, 240] width 109 height 22
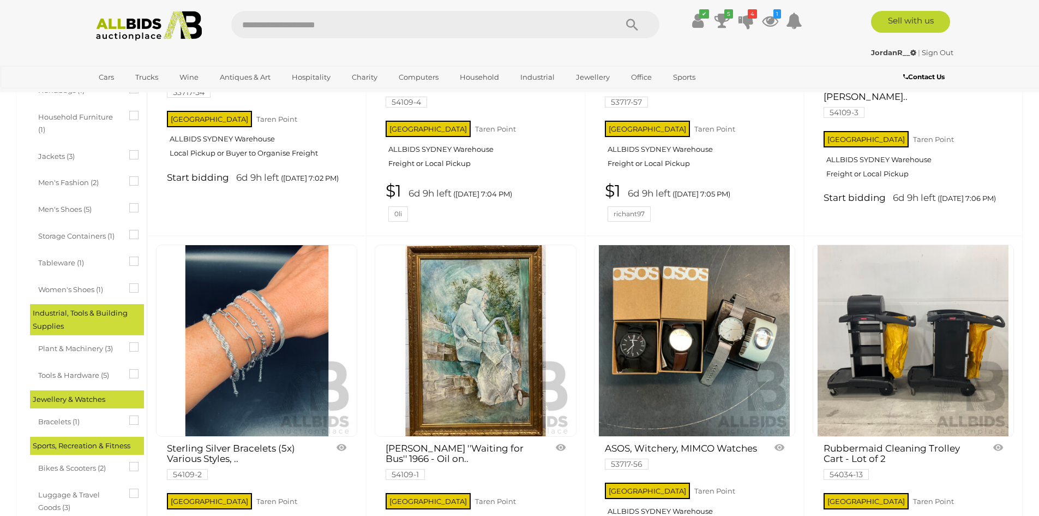
scroll to position [436, 0]
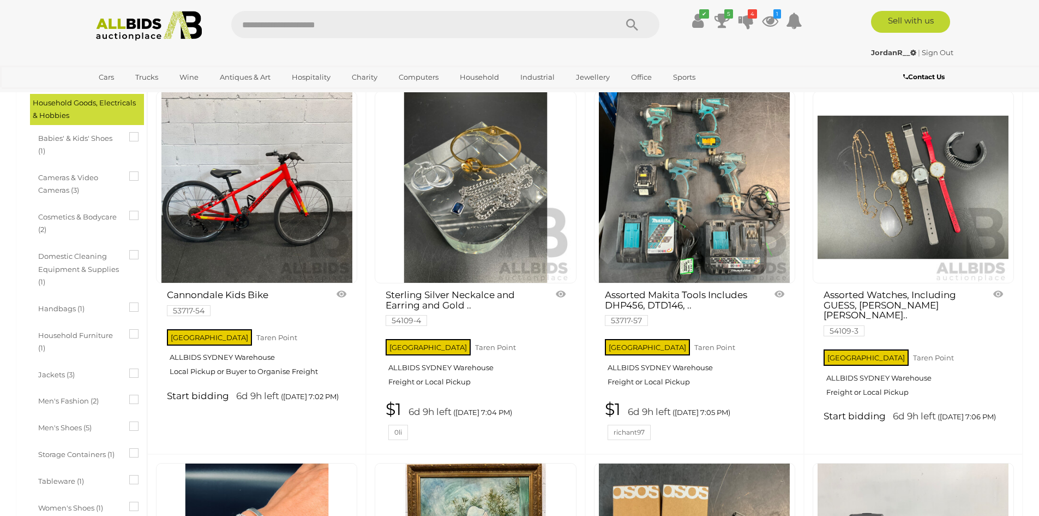
click at [508, 224] on img at bounding box center [475, 187] width 191 height 191
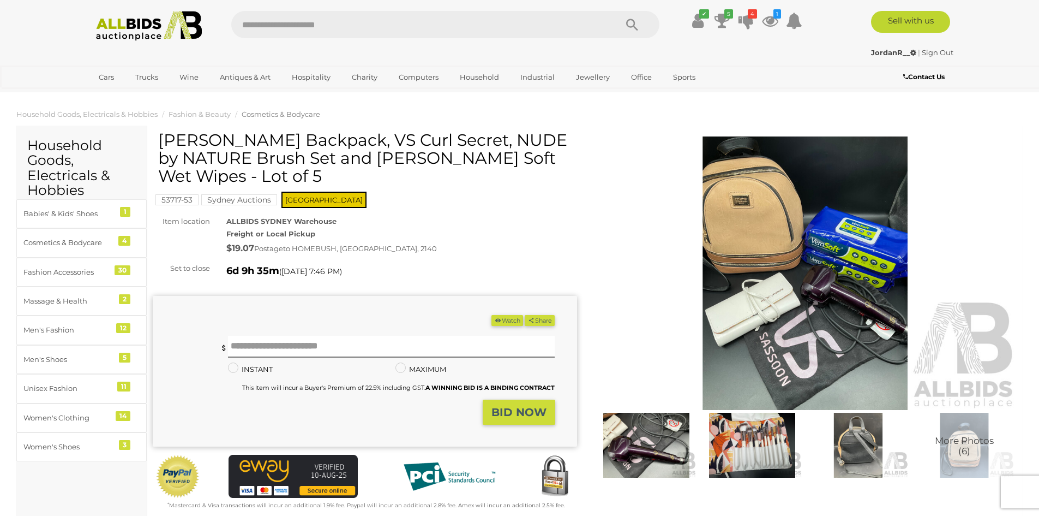
click at [753, 230] on img at bounding box center [806, 272] width 424 height 273
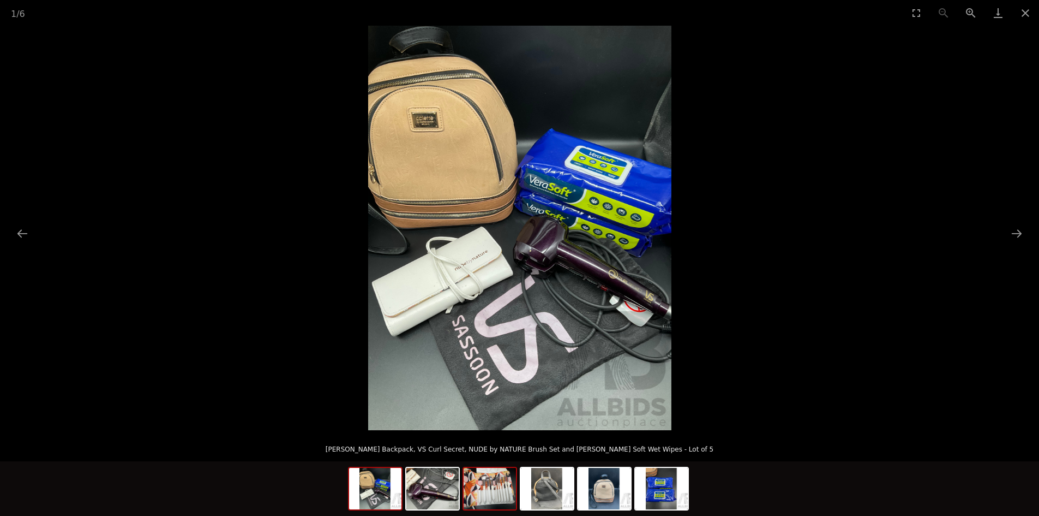
click at [498, 491] on img at bounding box center [490, 488] width 52 height 41
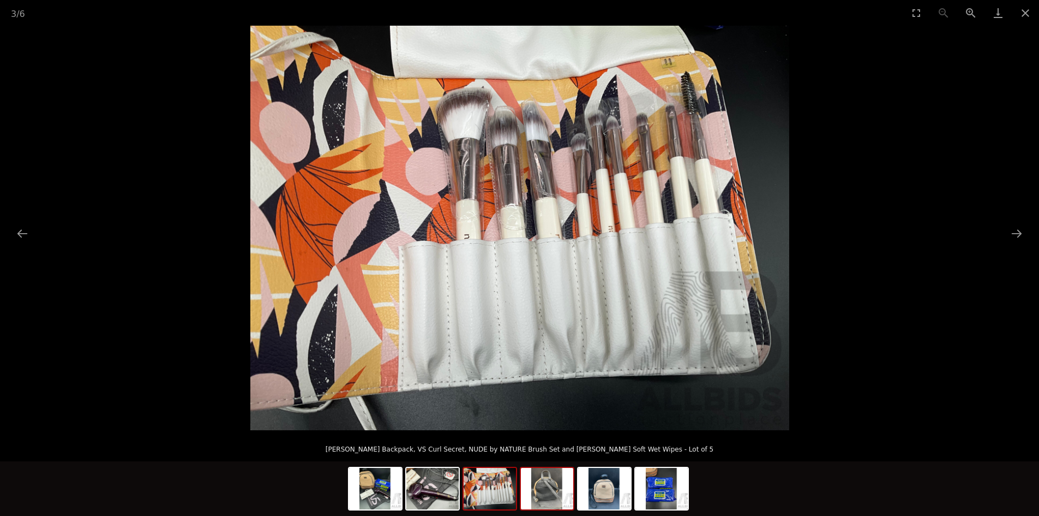
click at [558, 482] on img at bounding box center [547, 488] width 52 height 41
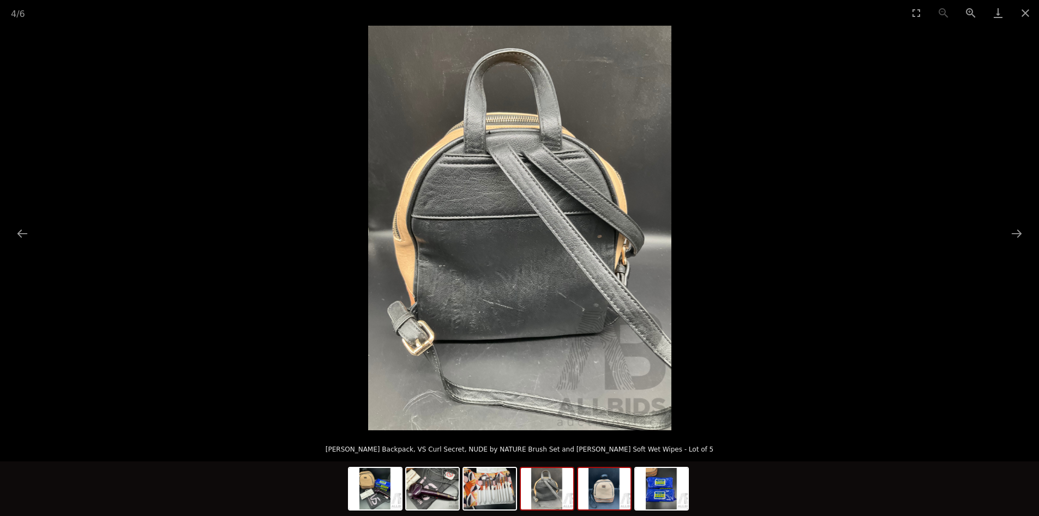
click at [606, 489] on img at bounding box center [604, 488] width 52 height 41
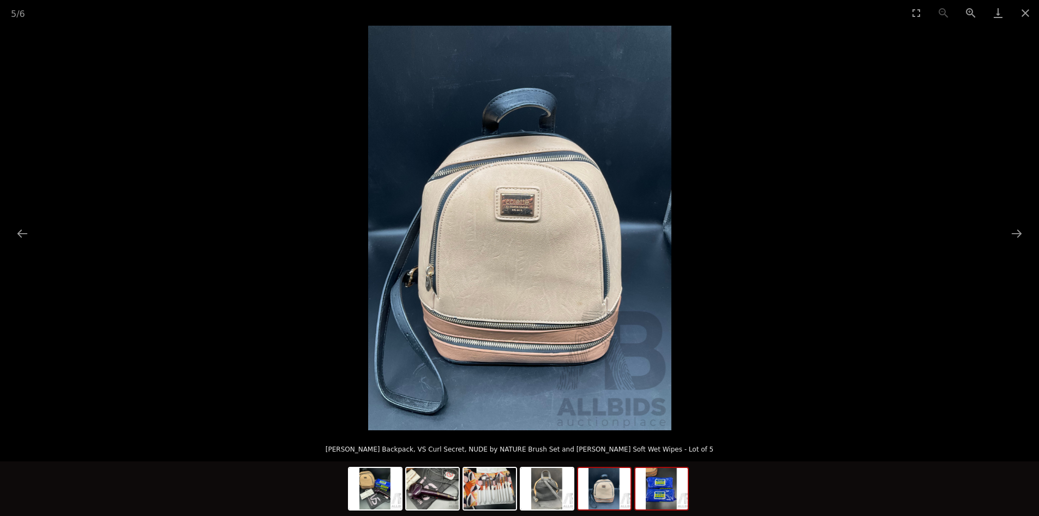
click at [668, 493] on img at bounding box center [662, 488] width 52 height 41
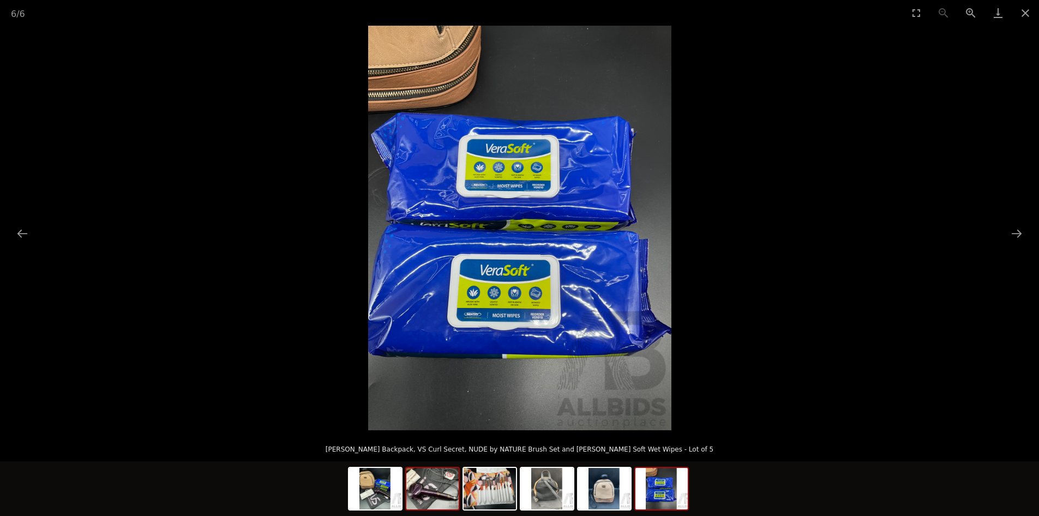
click at [430, 496] on img at bounding box center [432, 488] width 52 height 41
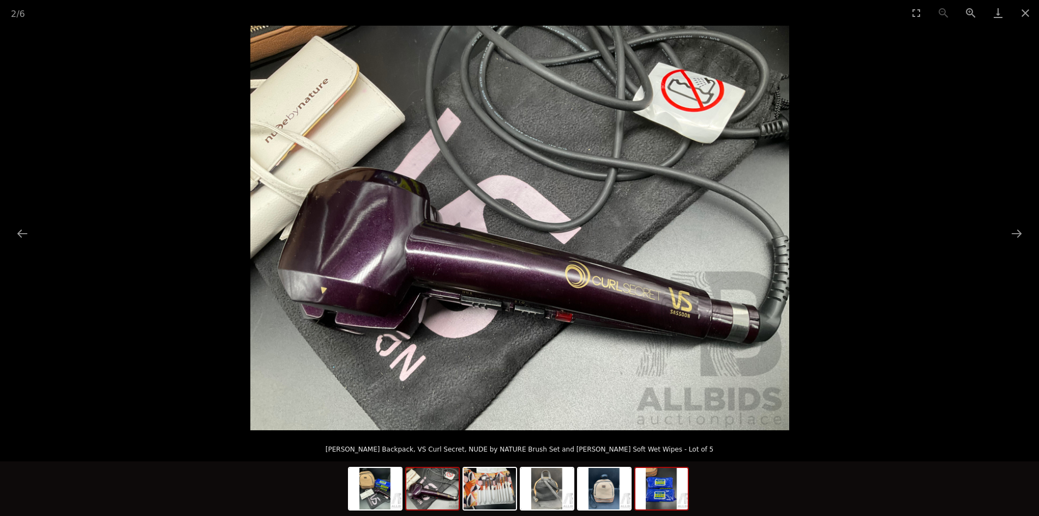
click at [666, 492] on img at bounding box center [662, 488] width 52 height 41
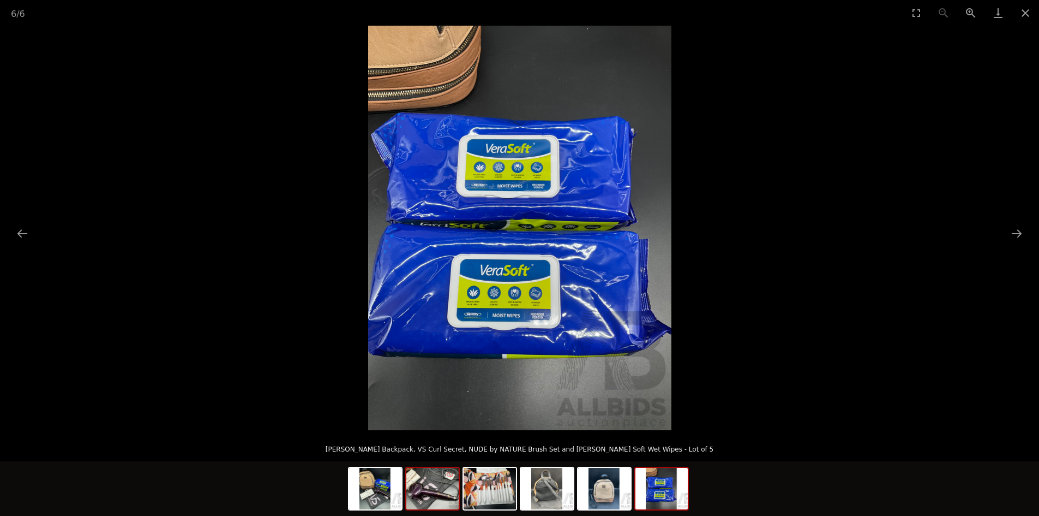
click at [444, 489] on img at bounding box center [432, 488] width 52 height 41
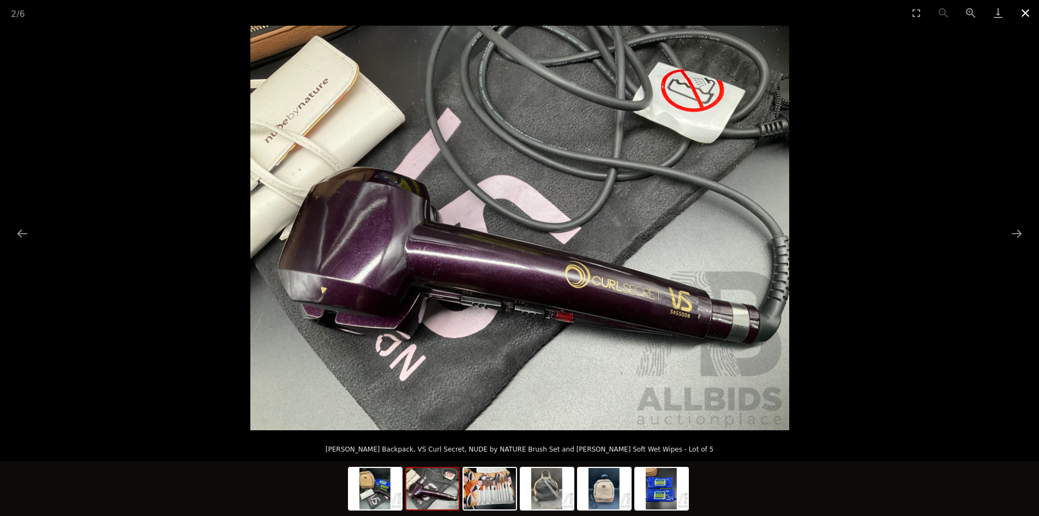
click at [1026, 11] on button "Close gallery" at bounding box center [1025, 13] width 27 height 26
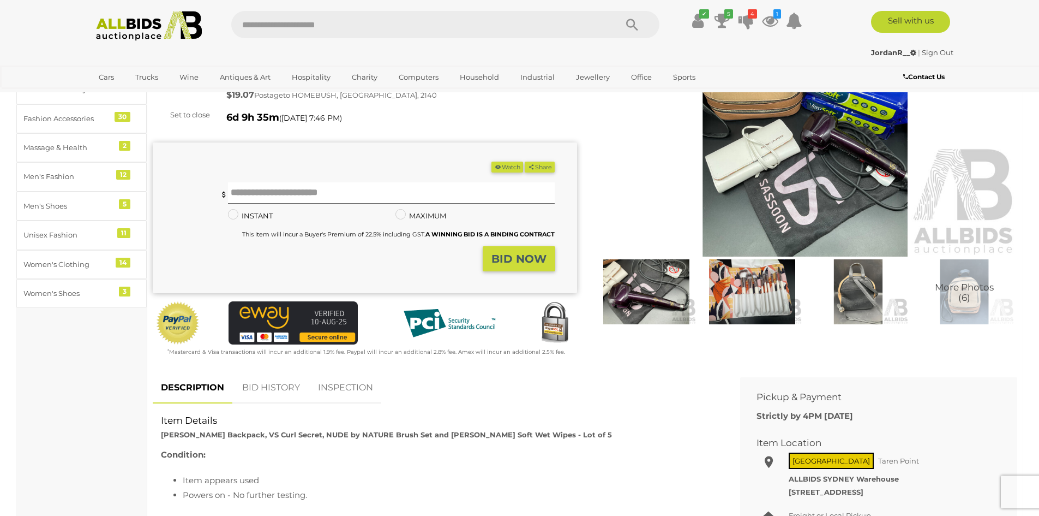
scroll to position [436, 0]
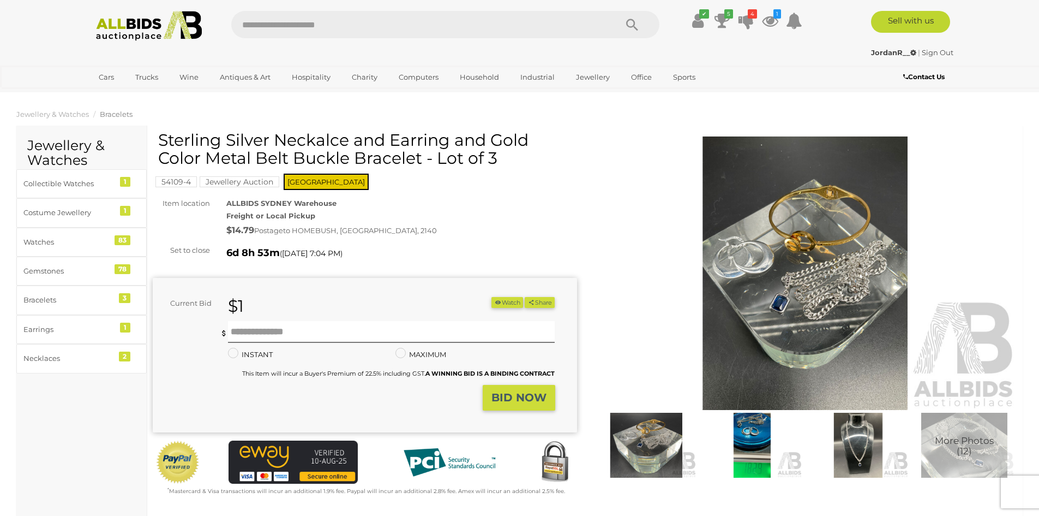
click at [657, 425] on img at bounding box center [646, 444] width 100 height 65
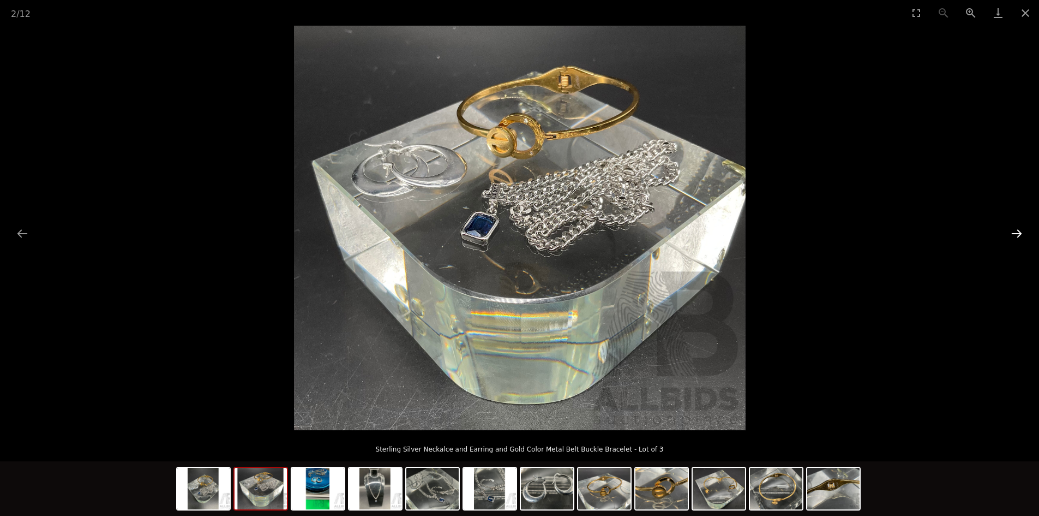
click at [1009, 234] on button "Next slide" at bounding box center [1016, 233] width 23 height 21
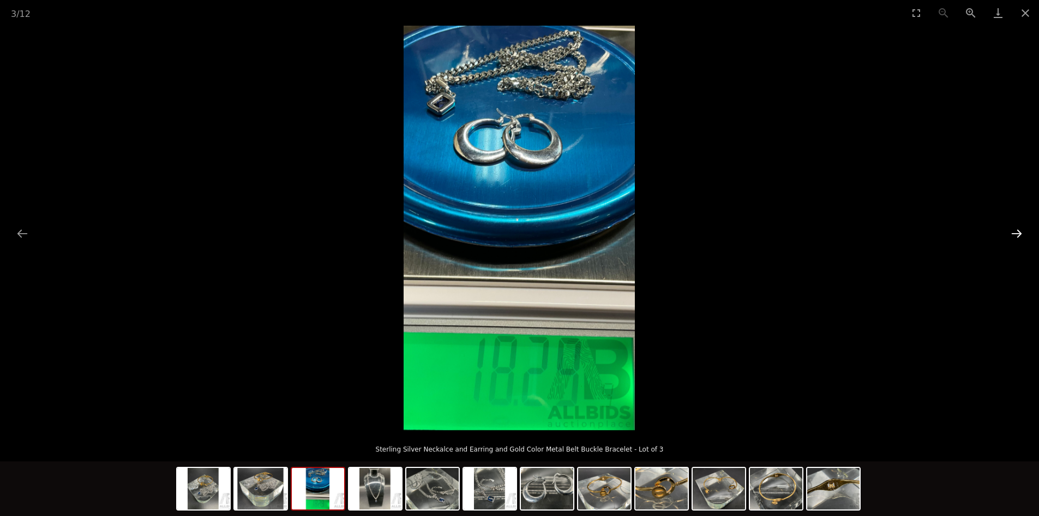
click at [1010, 232] on button "Next slide" at bounding box center [1016, 233] width 23 height 21
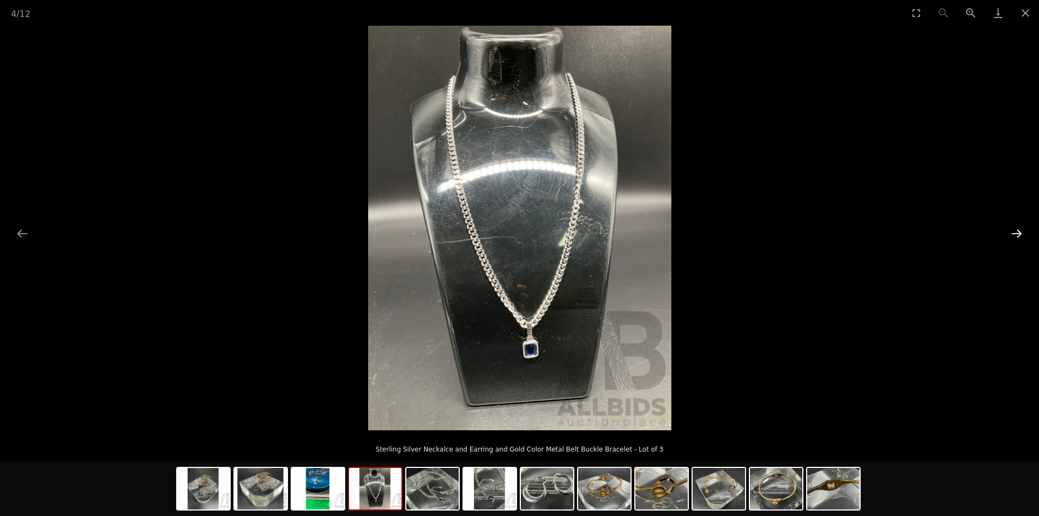
click at [1010, 231] on button "Next slide" at bounding box center [1016, 233] width 23 height 21
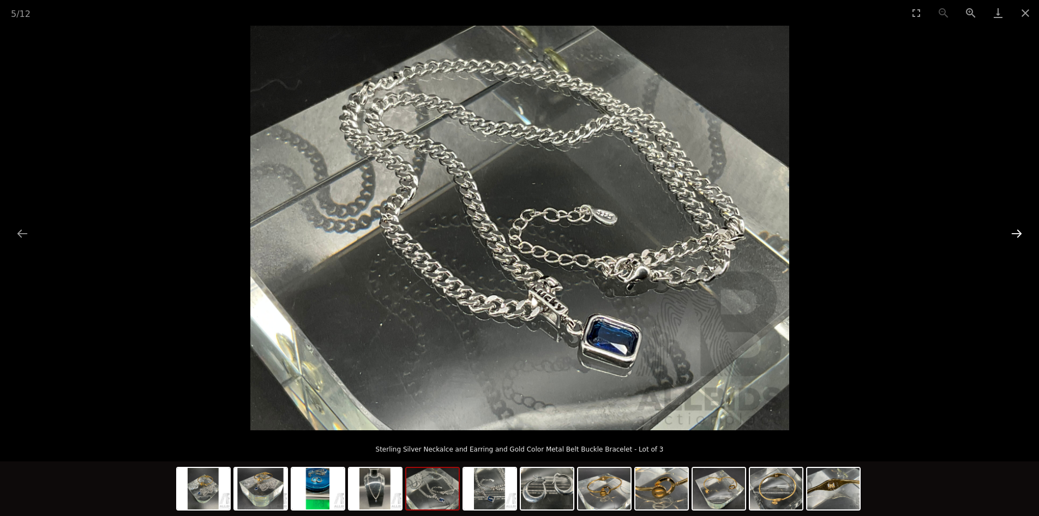
click at [1010, 231] on button "Next slide" at bounding box center [1016, 233] width 23 height 21
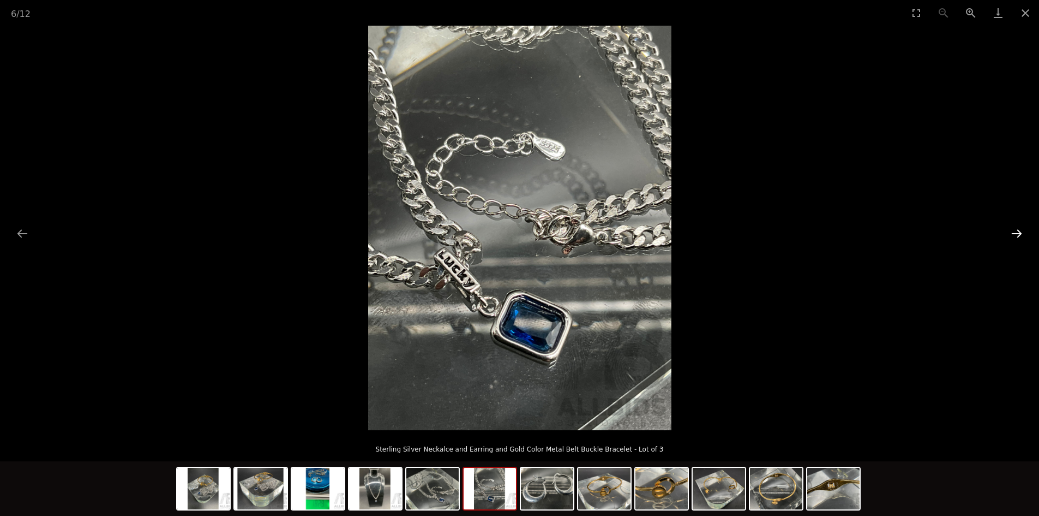
click at [1010, 231] on button "Next slide" at bounding box center [1016, 233] width 23 height 21
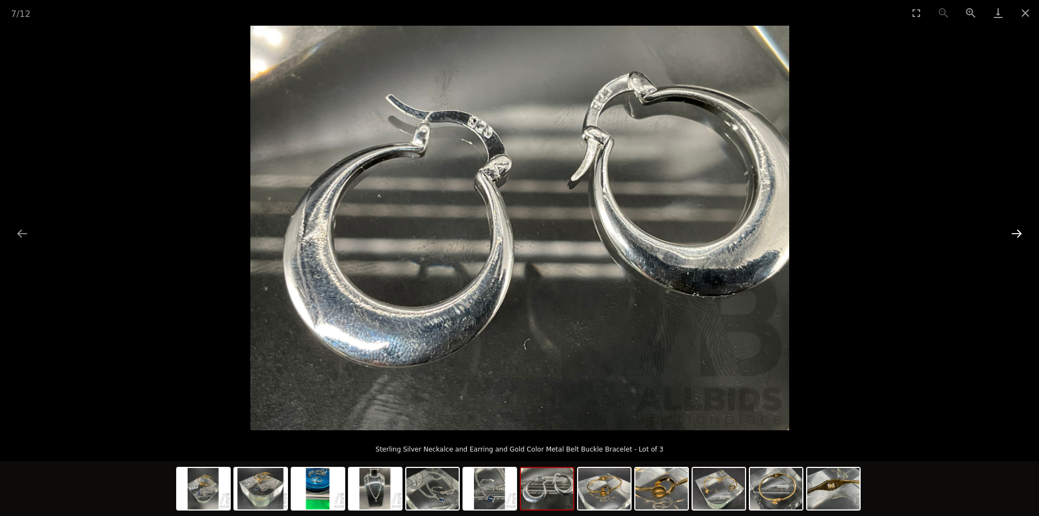
click at [1013, 232] on button "Next slide" at bounding box center [1016, 233] width 23 height 21
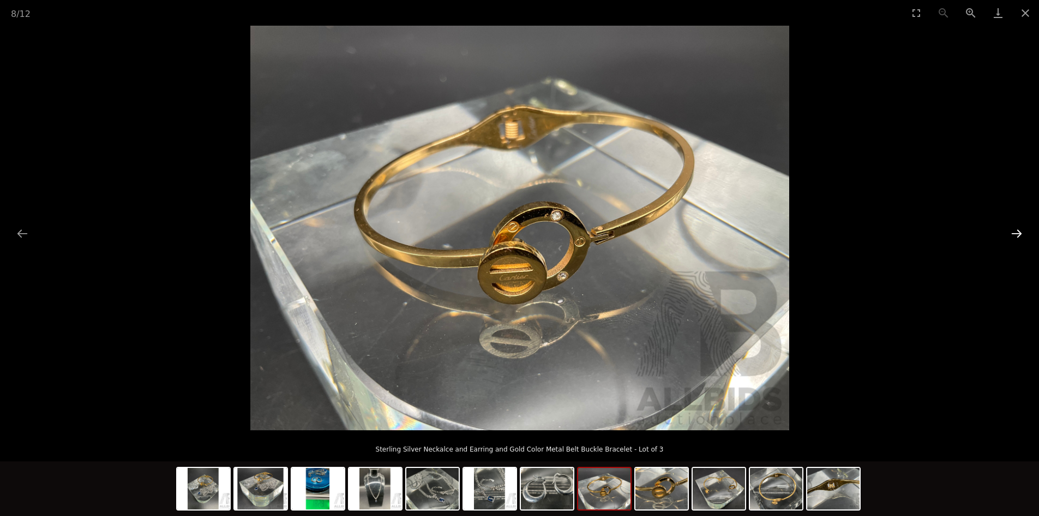
click at [1014, 230] on button "Next slide" at bounding box center [1016, 233] width 23 height 21
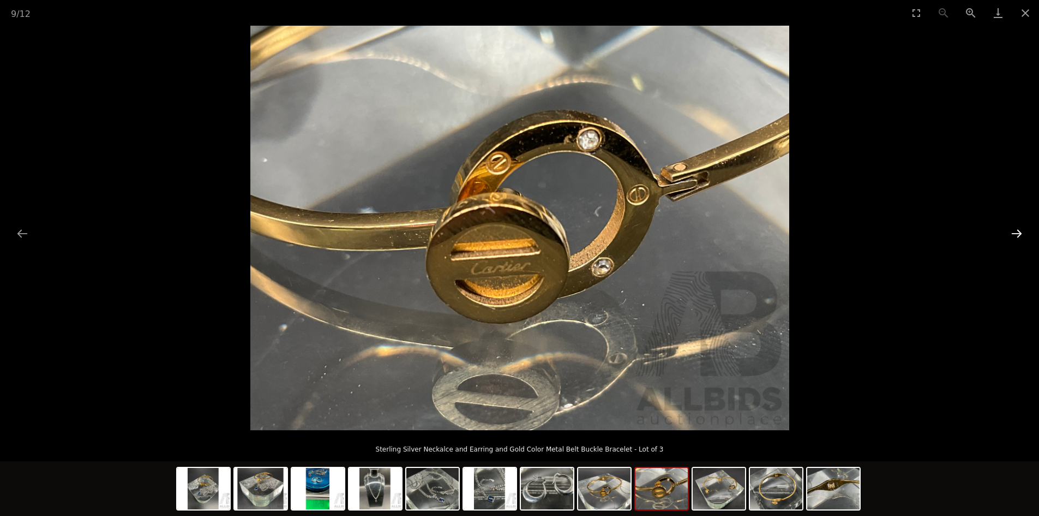
click at [1014, 227] on button "Next slide" at bounding box center [1016, 233] width 23 height 21
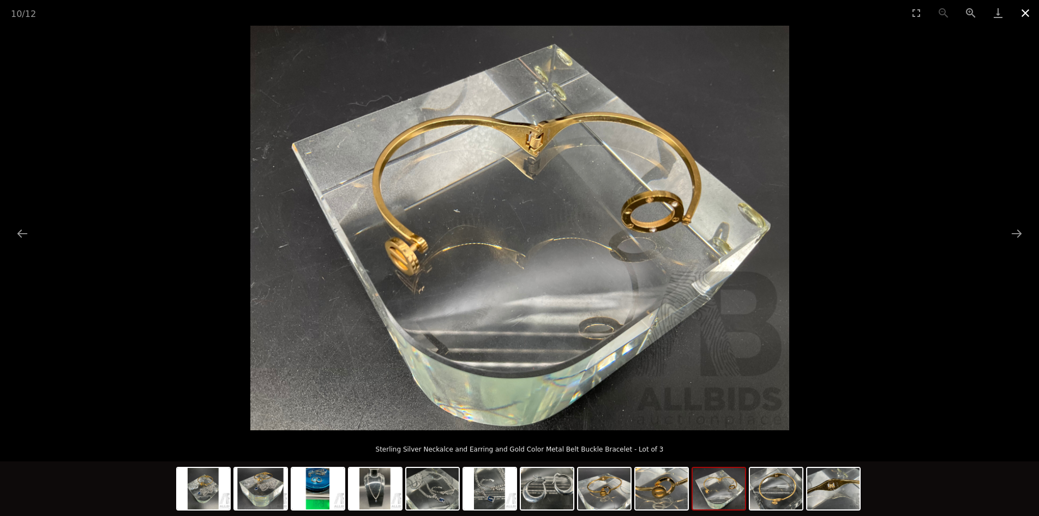
drag, startPoint x: 1026, startPoint y: 9, endPoint x: 1022, endPoint y: 14, distance: 6.2
click at [1026, 9] on button "Close gallery" at bounding box center [1025, 13] width 27 height 26
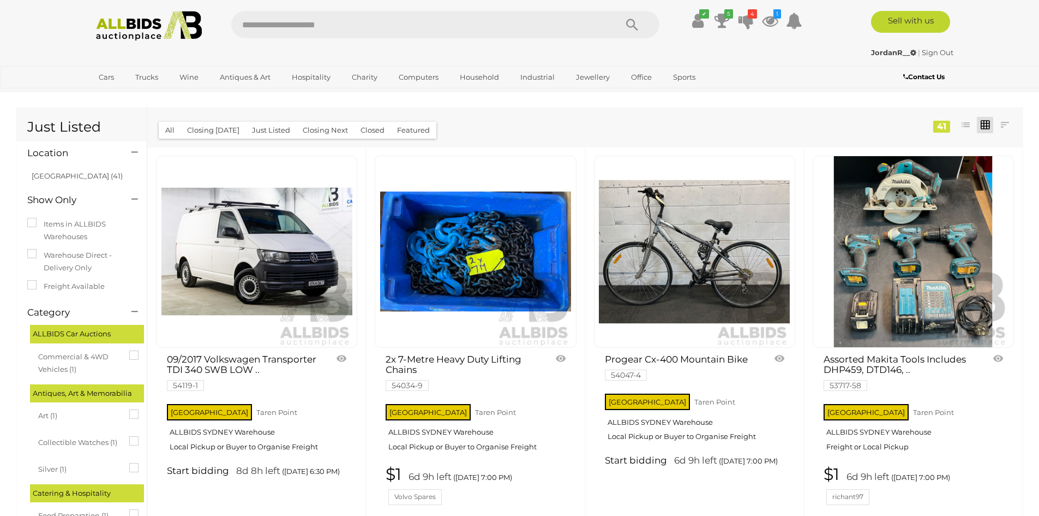
click at [279, 250] on img at bounding box center [256, 251] width 191 height 191
